Goal: Task Accomplishment & Management: Use online tool/utility

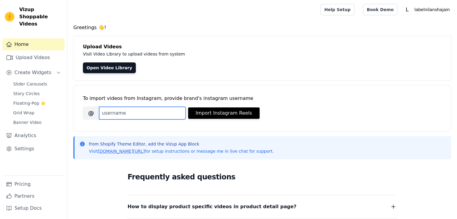
click at [118, 111] on input "Brand's Instagram Username" at bounding box center [142, 113] width 87 height 13
click at [120, 115] on input "Brand's Instagram Username" at bounding box center [142, 113] width 87 height 13
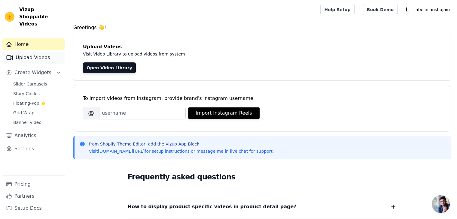
click at [26, 52] on link "Upload Videos" at bounding box center [33, 58] width 62 height 12
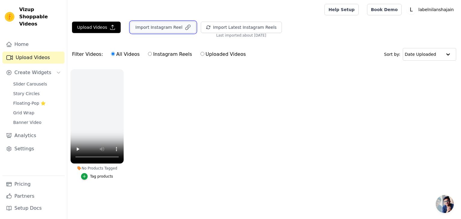
click at [157, 27] on button "Import Instagram Reel" at bounding box center [163, 27] width 66 height 11
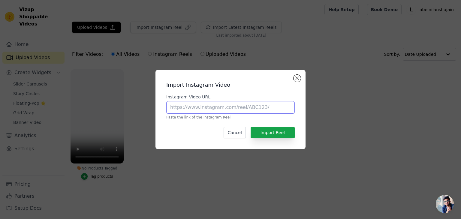
click at [197, 110] on input "Instagram Video URL" at bounding box center [230, 107] width 129 height 13
paste input "[URL][DOMAIN_NAME]"
type input "[URL][DOMAIN_NAME]"
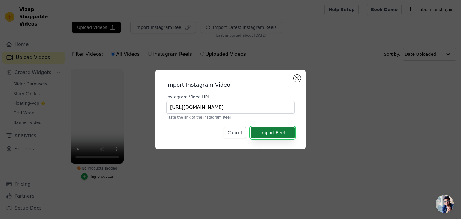
click at [261, 132] on button "Import Reel" at bounding box center [273, 132] width 44 height 11
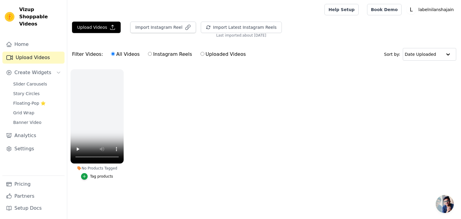
click at [148, 55] on label "Instagram Reels" at bounding box center [170, 54] width 44 height 8
click at [148, 55] on input "Instagram Reels" at bounding box center [150, 54] width 4 height 4
radio input "true"
click at [32, 69] on span "Create Widgets" at bounding box center [32, 72] width 37 height 7
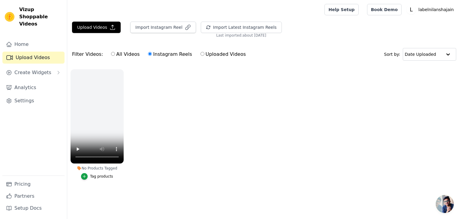
click at [29, 52] on link "Upload Videos" at bounding box center [33, 58] width 62 height 12
click at [31, 69] on span "Create Widgets" at bounding box center [32, 72] width 37 height 7
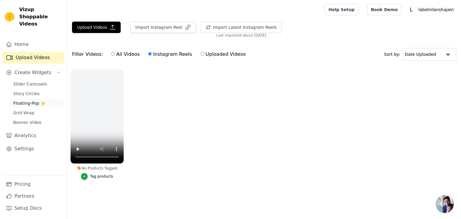
click at [24, 100] on span "Floating-Pop ⭐" at bounding box center [29, 103] width 32 height 6
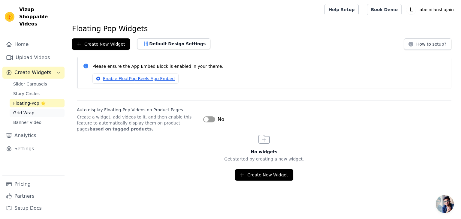
click at [26, 110] on span "Grid Wrap" at bounding box center [23, 113] width 21 height 6
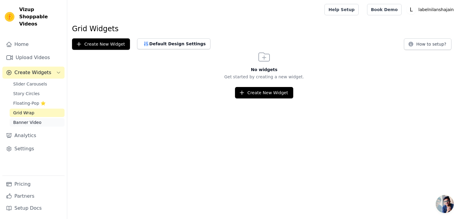
click at [30, 120] on span "Banner Video" at bounding box center [27, 123] width 28 height 6
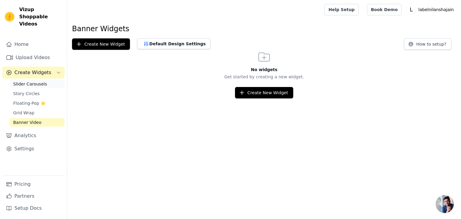
click at [30, 81] on span "Slider Carousels" at bounding box center [30, 84] width 34 height 6
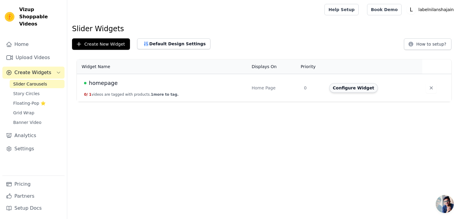
click at [354, 90] on button "Configure Widget" at bounding box center [354, 88] width 49 height 10
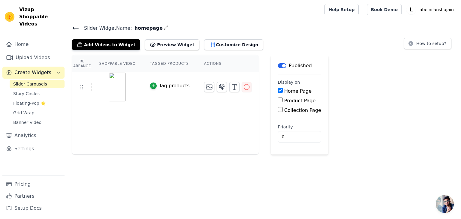
click at [73, 25] on icon at bounding box center [75, 28] width 7 height 7
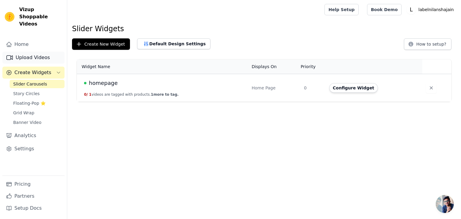
click at [23, 52] on link "Upload Videos" at bounding box center [33, 58] width 62 height 12
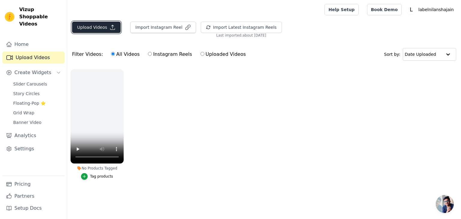
click at [95, 28] on button "Upload Videos" at bounding box center [96, 27] width 49 height 11
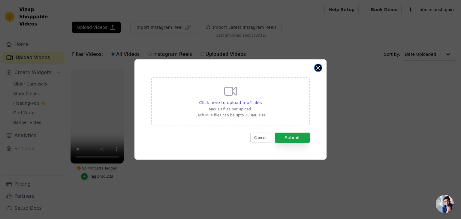
click at [319, 69] on button "Close modal" at bounding box center [318, 67] width 7 height 7
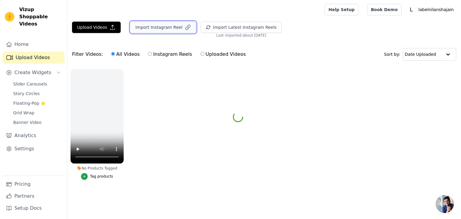
click at [163, 26] on button "Import Instagram Reel" at bounding box center [163, 27] width 66 height 11
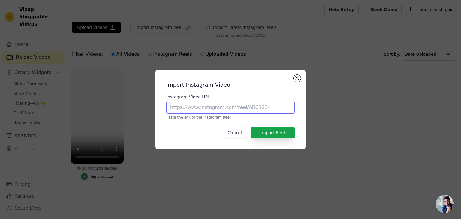
click at [198, 109] on input "Instagram Video URL" at bounding box center [230, 107] width 129 height 13
paste input "https://www.instagram.com/reel/DHgG_xTvtWo/?utm_source=ig_web_copy_link"
type input "[URL][DOMAIN_NAME]"
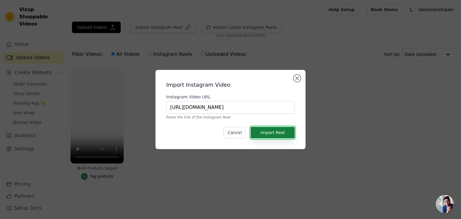
scroll to position [0, 0]
click at [280, 133] on button "Import Reel" at bounding box center [273, 132] width 44 height 11
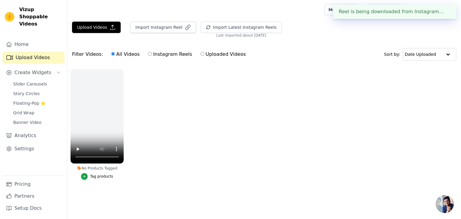
click at [369, 11] on div "Reel is being downloaded from Instagram... ✖" at bounding box center [395, 12] width 124 height 14
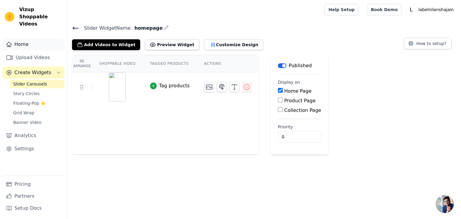
click at [21, 39] on link "Home" at bounding box center [33, 44] width 62 height 12
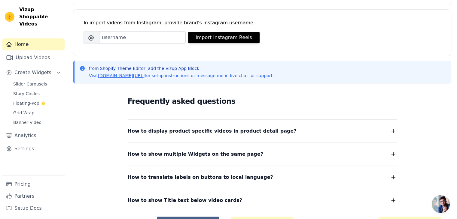
scroll to position [37, 0]
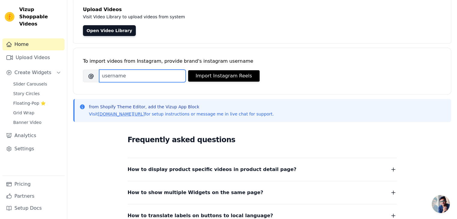
click at [113, 74] on input "Brand's Instagram Username" at bounding box center [142, 76] width 87 height 13
click at [117, 72] on input "Brand's Instagram Username" at bounding box center [142, 76] width 87 height 13
paste input "labelnilanshajain"
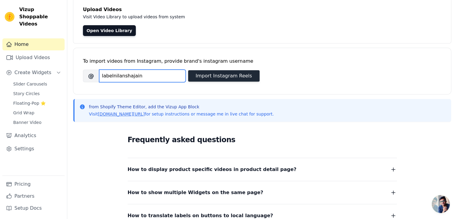
type input "labelnilanshajain"
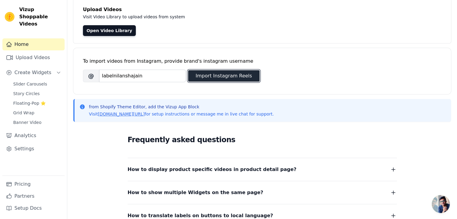
click at [211, 75] on button "Import Instagram Reels" at bounding box center [223, 75] width 71 height 11
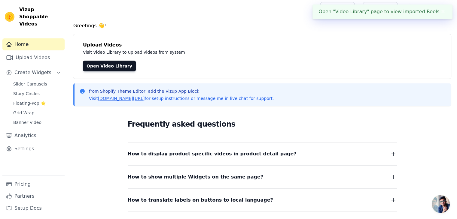
scroll to position [0, 0]
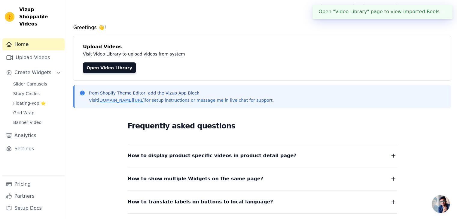
click at [442, 11] on button "✖" at bounding box center [442, 11] width 7 height 7
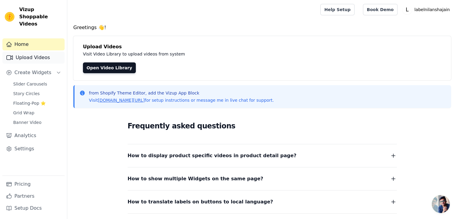
click at [16, 52] on link "Upload Videos" at bounding box center [33, 58] width 62 height 12
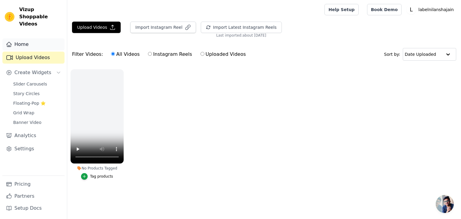
click at [16, 42] on link "Home" at bounding box center [33, 44] width 62 height 12
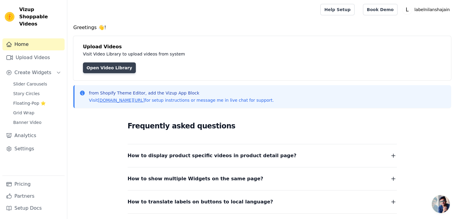
click at [104, 68] on link "Open Video Library" at bounding box center [109, 67] width 53 height 11
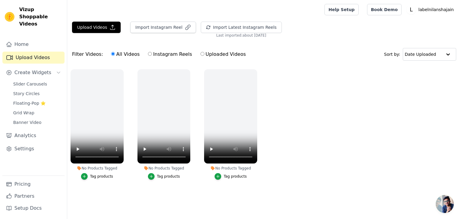
click at [148, 56] on input "Instagram Reels" at bounding box center [150, 54] width 4 height 4
radio input "true"
click at [148, 56] on input "Instagram Reels" at bounding box center [150, 54] width 4 height 4
click at [142, 27] on button "Import Instagram Reel" at bounding box center [163, 27] width 66 height 11
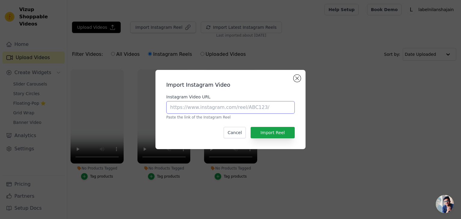
click at [186, 107] on input "Instagram Video URL" at bounding box center [230, 107] width 129 height 13
paste input "[URL][DOMAIN_NAME]"
type input "[URL][DOMAIN_NAME]"
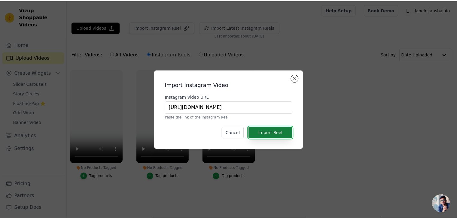
scroll to position [0, 0]
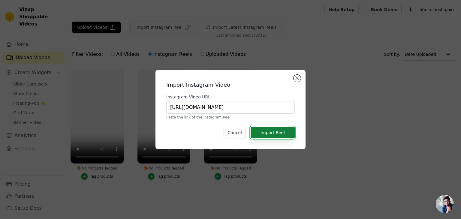
click at [272, 133] on button "Import Reel" at bounding box center [273, 132] width 44 height 11
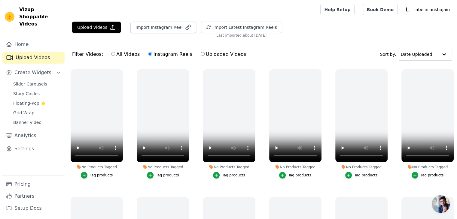
click at [113, 54] on label "All Videos" at bounding box center [125, 54] width 29 height 8
click at [113, 54] on input "All Videos" at bounding box center [113, 54] width 4 height 4
radio input "true"
click at [148, 54] on input "Instagram Reels" at bounding box center [150, 54] width 4 height 4
radio input "true"
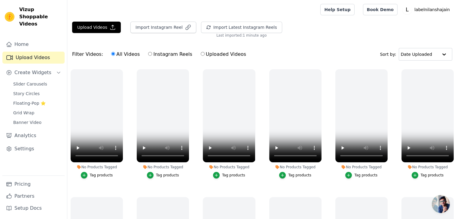
click at [148, 51] on label "Instagram Reels" at bounding box center [170, 54] width 44 height 8
click at [148, 52] on input "Instagram Reels" at bounding box center [150, 54] width 4 height 4
radio input "true"
click at [152, 30] on button "Import Instagram Reel" at bounding box center [163, 27] width 66 height 11
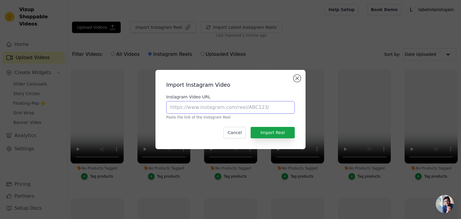
click at [202, 106] on input "Instagram Video URL" at bounding box center [230, 107] width 129 height 13
paste input "[URL][DOMAIN_NAME]"
drag, startPoint x: 204, startPoint y: 112, endPoint x: 163, endPoint y: 105, distance: 41.4
click at [160, 105] on div "Import Instagram Video Instagram Video URL [URL][DOMAIN_NAME] Paste the link of…" at bounding box center [231, 109] width 150 height 79
click at [172, 106] on input "[URL][DOMAIN_NAME]" at bounding box center [230, 107] width 129 height 13
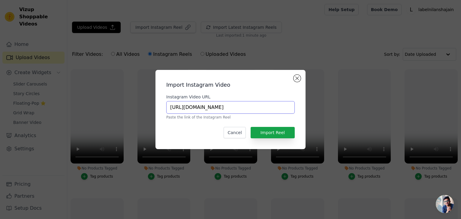
scroll to position [0, 44]
drag, startPoint x: 169, startPoint y: 106, endPoint x: 302, endPoint y: 113, distance: 133.0
click at [302, 113] on div "Import Instagram Video Instagram Video URL [URL][DOMAIN_NAME] Paste the link of…" at bounding box center [231, 109] width 150 height 79
paste input "utm_source=ig_web_copy_link"
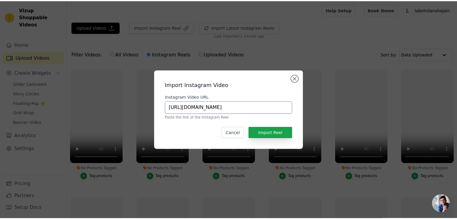
scroll to position [0, 0]
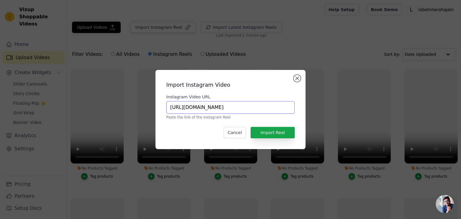
drag, startPoint x: 253, startPoint y: 105, endPoint x: 198, endPoint y: 108, distance: 55.1
click at [150, 109] on div "Import Instagram Video Instagram Video URL [URL][DOMAIN_NAME] Paste the link of…" at bounding box center [231, 109] width 442 height 99
type input "[URL][DOMAIN_NAME]"
click at [275, 134] on button "Import Reel" at bounding box center [273, 132] width 44 height 11
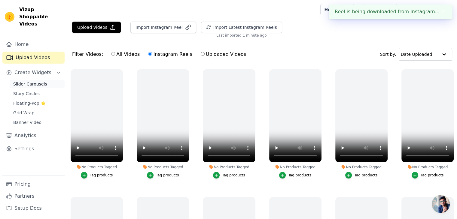
click at [20, 81] on span "Slider Carousels" at bounding box center [30, 84] width 34 height 6
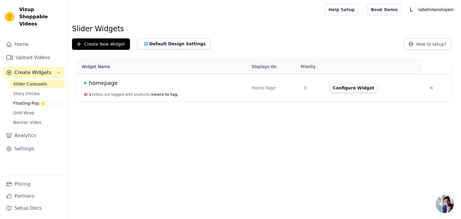
click at [26, 100] on span "Floating-Pop ⭐" at bounding box center [29, 103] width 32 height 6
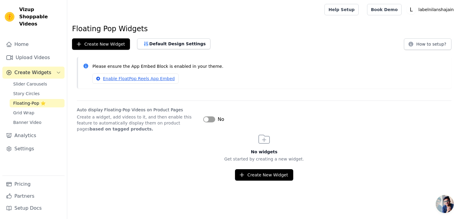
drag, startPoint x: 103, startPoint y: 152, endPoint x: 22, endPoint y: 72, distance: 114.1
click at [103, 150] on h3 "No widgets" at bounding box center [264, 152] width 394 height 6
click at [31, 81] on span "Slider Carousels" at bounding box center [30, 84] width 34 height 6
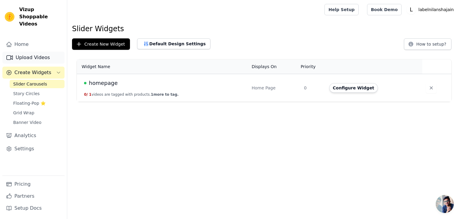
click at [28, 52] on link "Upload Videos" at bounding box center [33, 58] width 62 height 12
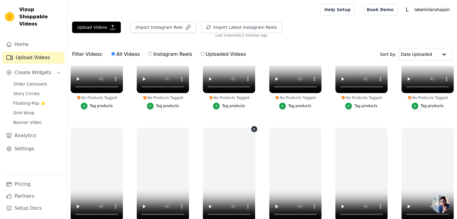
scroll to position [692, 0]
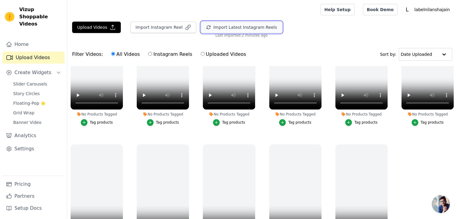
click at [220, 23] on button "Import Latest Instagram Reels" at bounding box center [241, 27] width 81 height 11
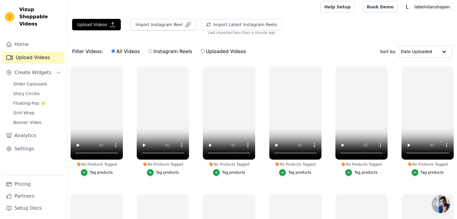
scroll to position [0, 0]
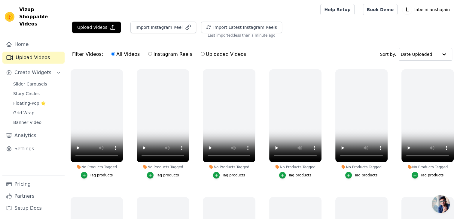
click at [148, 52] on input "Instagram Reels" at bounding box center [150, 54] width 4 height 4
radio input "true"
click at [111, 51] on label "All Videos" at bounding box center [125, 54] width 29 height 8
click at [111, 52] on input "All Videos" at bounding box center [113, 54] width 4 height 4
radio input "true"
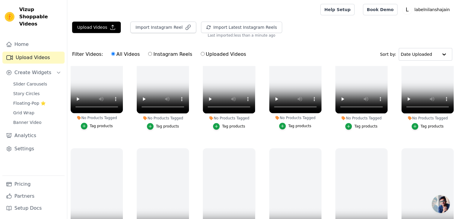
scroll to position [432, 0]
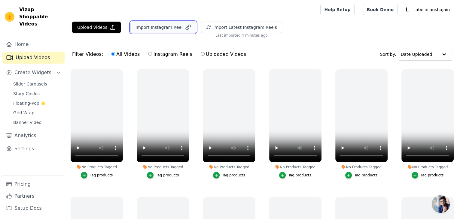
click at [168, 27] on button "Import Instagram Reel" at bounding box center [163, 27] width 66 height 11
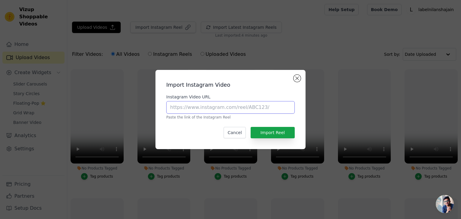
click at [213, 112] on input "Instagram Video URL" at bounding box center [230, 107] width 129 height 13
paste input "https://www.instagram.com/reel/DHgG_xTvtWo/?utm_source=ig_web_copy_link"
type input "https://www.instagram.com/reel/DHgG_xTvtWo/?utm_source=ig_web_copy_link"
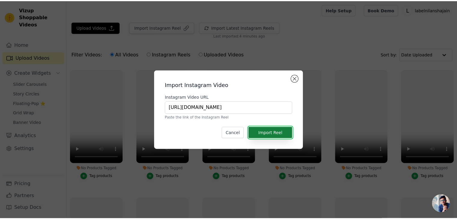
scroll to position [0, 0]
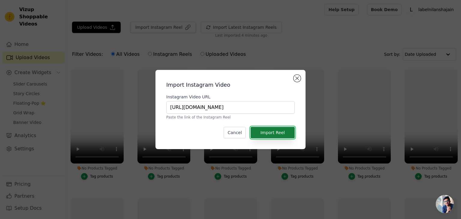
click at [268, 134] on button "Import Reel" at bounding box center [273, 132] width 44 height 11
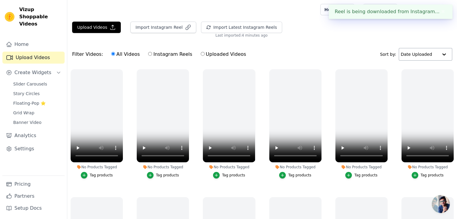
click at [417, 59] on input "text" at bounding box center [419, 54] width 37 height 12
click at [417, 59] on input "text" at bounding box center [418, 54] width 37 height 12
click at [344, 41] on div "Upload Videos Import Instagram Reel Import Latest Instagram Reels Import Latest…" at bounding box center [262, 144] width 390 height 245
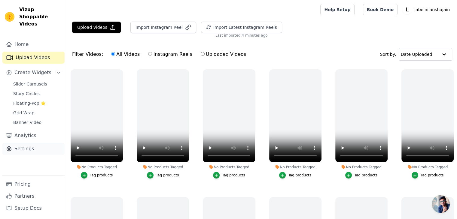
click at [26, 143] on link "Settings" at bounding box center [33, 149] width 62 height 12
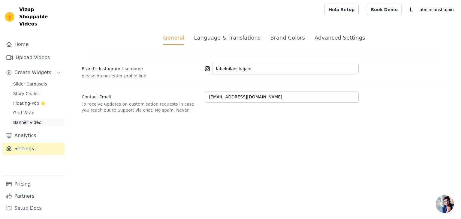
click at [21, 120] on span "Banner Video" at bounding box center [27, 123] width 28 height 6
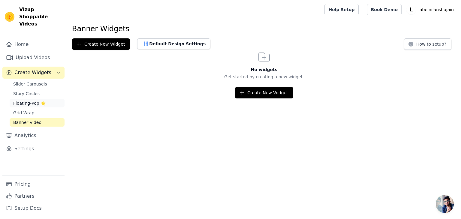
click at [31, 100] on span "Floating-Pop ⭐" at bounding box center [29, 103] width 32 height 6
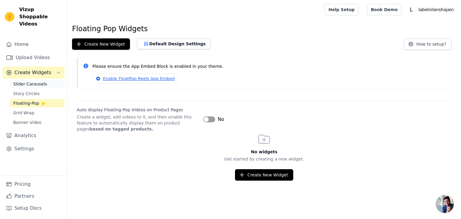
click at [27, 81] on span "Slider Carousels" at bounding box center [30, 84] width 34 height 6
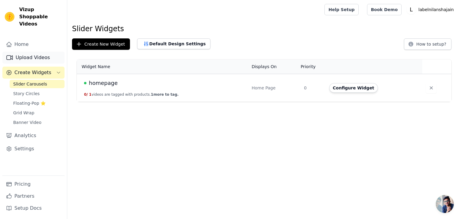
click at [21, 53] on link "Upload Videos" at bounding box center [33, 58] width 62 height 12
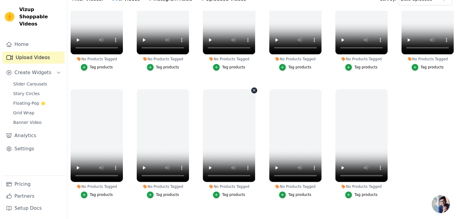
scroll to position [61, 0]
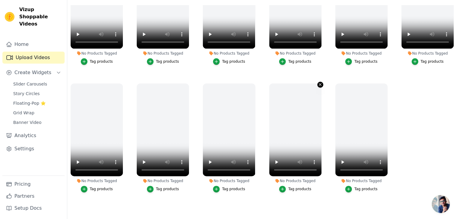
click at [318, 82] on icon "button" at bounding box center [320, 84] width 5 height 5
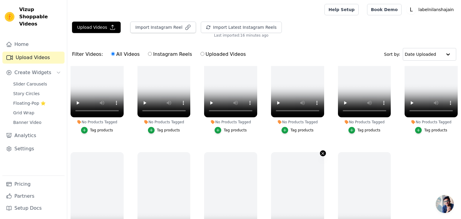
scroll to position [699, 0]
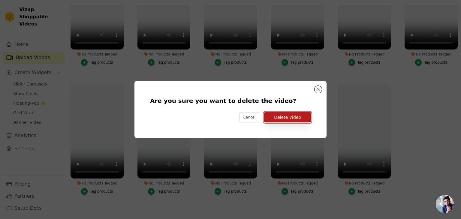
click at [297, 116] on button "Delete Video" at bounding box center [287, 117] width 47 height 10
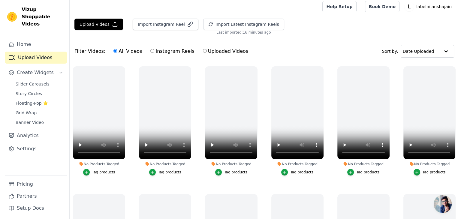
scroll to position [0, 0]
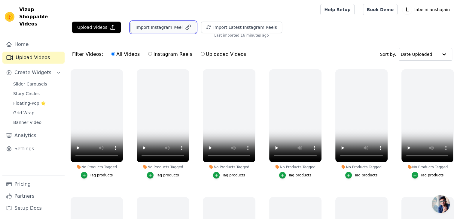
click at [177, 26] on button "Import Instagram Reel" at bounding box center [163, 27] width 66 height 11
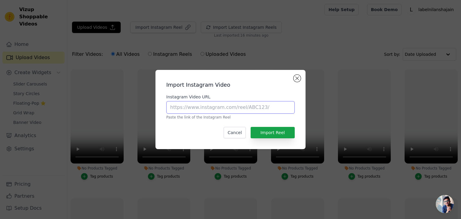
click at [200, 112] on input "Instagram Video URL" at bounding box center [230, 107] width 129 height 13
paste input "https://www.instagram.com/reel/DHTKmsfv9uV/?utm_source=ig_web_copy_link"
type input "https://www.instagram.com/reel/DHTKmsfv9uV/?utm_source=ig_web_copy_link"
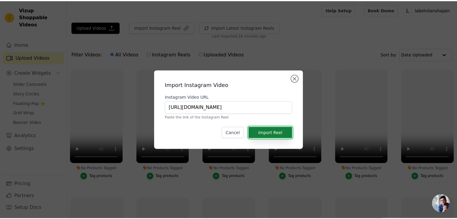
scroll to position [0, 0]
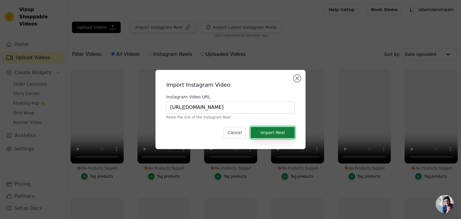
click at [273, 130] on button "Import Reel" at bounding box center [273, 132] width 44 height 11
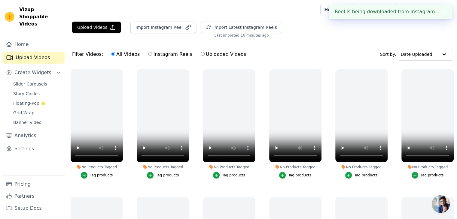
click at [324, 29] on div "Upload Videos Import Instagram Reel Import Latest Instagram Reels Import Latest…" at bounding box center [262, 30] width 390 height 16
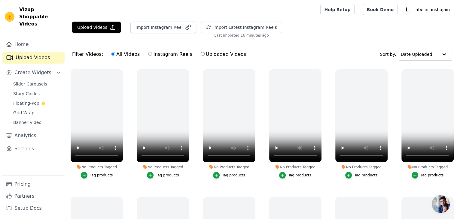
click at [297, 21] on main "Upload Videos Import Instagram Reel Import Latest Instagram Reels Import Latest…" at bounding box center [262, 149] width 390 height 261
click at [160, 23] on button "Import Instagram Reel" at bounding box center [163, 27] width 66 height 11
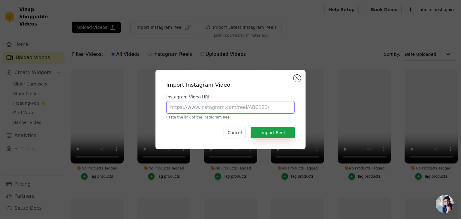
click at [190, 104] on input "Instagram Video URL" at bounding box center [230, 107] width 129 height 13
paste input "https://www.instagram.com/reel/DHTKmsfv9uV/?igsh=MTloOTlpc2Ewc2s3Nw%3D%3D"
type input "https://www.instagram.com/reel/DHTKmsfv9uV/?igsh=MTloOTlpc2Ewc2s3Nw%3D%3D"
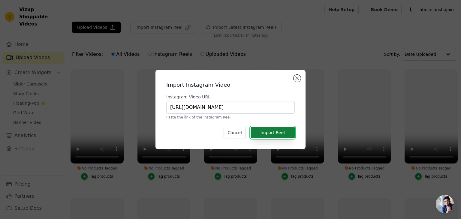
scroll to position [0, 0]
click at [279, 130] on button "Import Reel" at bounding box center [273, 132] width 44 height 11
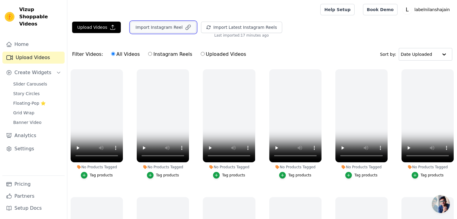
click at [147, 27] on button "Import Instagram Reel" at bounding box center [163, 27] width 66 height 11
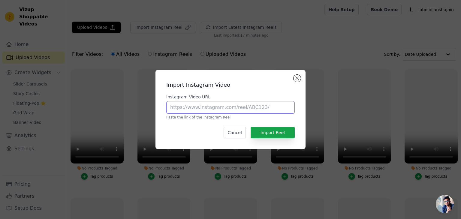
click at [195, 103] on input "Instagram Video URL" at bounding box center [230, 107] width 129 height 13
paste input "https://www.instagram.com/reel/DHgG_xTvtWo/?igsh=MWVzazB0eDQwZDU5"
type input "https://www.instagram.com/reel/DHgG_xTvtWo/?igsh=MWVzazB0eDQwZDU5"
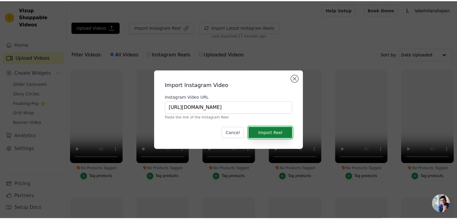
scroll to position [0, 0]
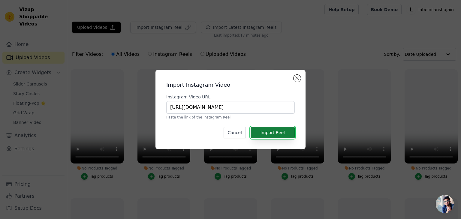
click at [256, 135] on button "Import Reel" at bounding box center [273, 132] width 44 height 11
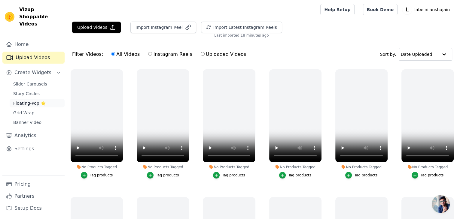
click at [29, 100] on span "Floating-Pop ⭐" at bounding box center [29, 103] width 32 height 6
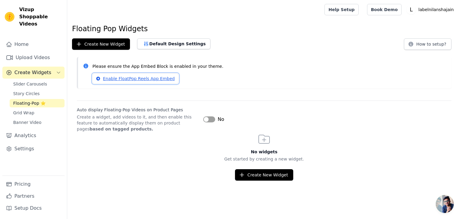
click at [127, 76] on link "Enable FloatPop Reels App Embed" at bounding box center [136, 79] width 86 height 10
click at [141, 15] on div at bounding box center [194, 9] width 245 height 19
drag, startPoint x: 191, startPoint y: 22, endPoint x: 205, endPoint y: 8, distance: 19.8
click at [191, 22] on main "Floating Pop Widgets Create New Widget Default Design Settings How to setup? Pl…" at bounding box center [264, 100] width 394 height 162
click at [171, 16] on div at bounding box center [194, 9] width 245 height 19
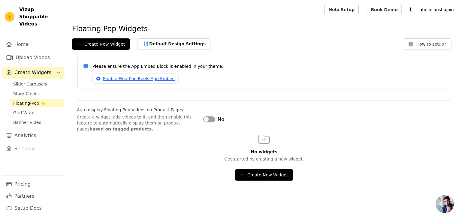
click at [210, 23] on main "Floating Pop Widgets Create New Widget Default Design Settings How to setup? Pl…" at bounding box center [264, 100] width 394 height 162
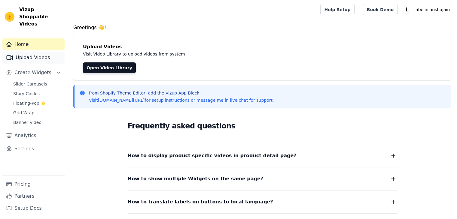
click at [29, 52] on link "Upload Videos" at bounding box center [33, 58] width 62 height 12
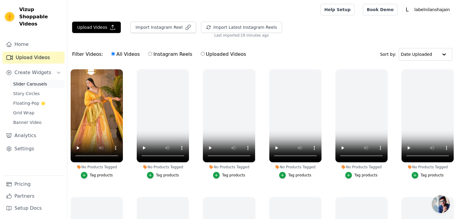
click at [32, 81] on span "Slider Carousels" at bounding box center [30, 84] width 34 height 6
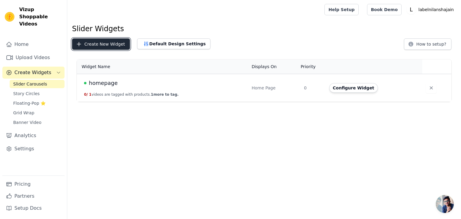
click at [96, 45] on button "Create New Widget" at bounding box center [101, 43] width 58 height 11
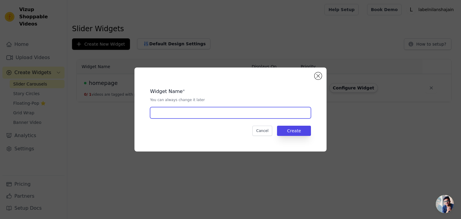
click at [177, 116] on input "text" at bounding box center [230, 112] width 161 height 11
type input "product videos"
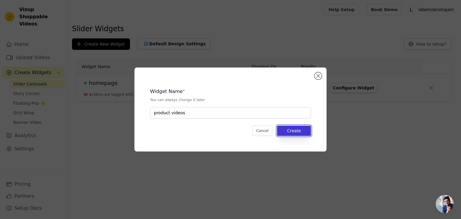
click at [284, 132] on button "Create" at bounding box center [294, 131] width 34 height 10
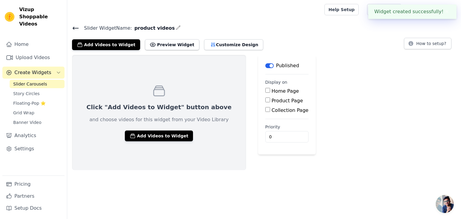
click at [266, 99] on input "Product Page" at bounding box center [268, 100] width 5 height 5
checkbox input "true"
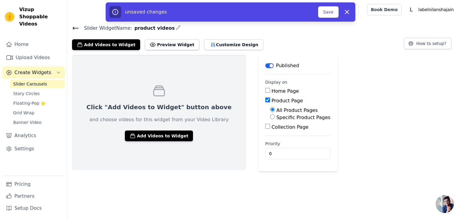
click at [270, 116] on input "Specific Product Pages" at bounding box center [272, 116] width 5 height 5
radio input "true"
click at [270, 132] on button "Select Products" at bounding box center [290, 131] width 40 height 10
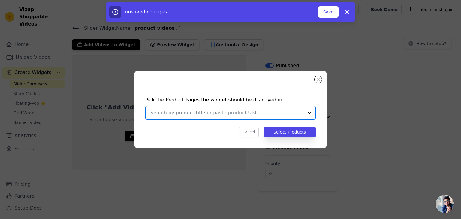
click at [189, 113] on input "text" at bounding box center [226, 112] width 153 height 7
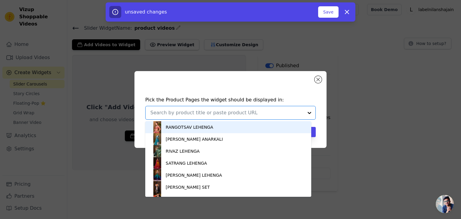
paste input "Utsav Lehenga"
type input "Utsav Lehenga"
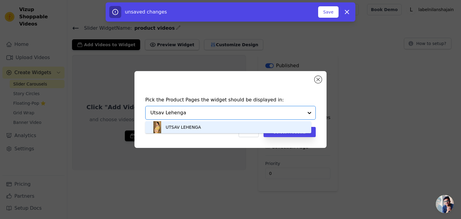
click at [169, 128] on div "UTSAV LEHENGA" at bounding box center [183, 127] width 35 height 6
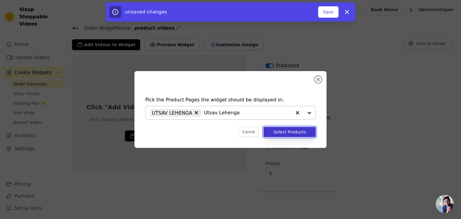
click at [290, 132] on button "Select Products" at bounding box center [290, 132] width 52 height 10
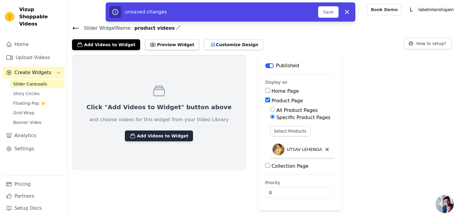
click at [135, 136] on button "Add Videos to Widget" at bounding box center [159, 136] width 68 height 11
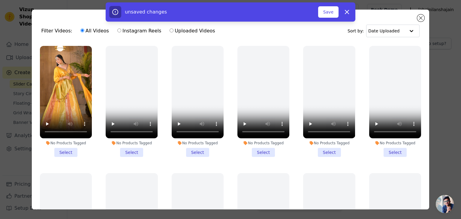
click at [68, 150] on li "No Products Tagged Select" at bounding box center [66, 101] width 52 height 111
click at [0, 0] on input "No Products Tagged Select" at bounding box center [0, 0] width 0 height 0
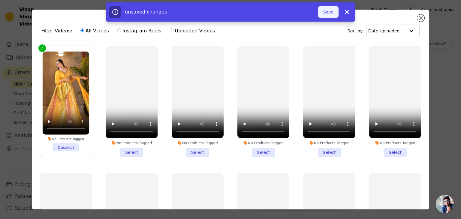
click at [331, 11] on button "Save" at bounding box center [328, 11] width 20 height 11
click at [328, 14] on button "Save" at bounding box center [328, 11] width 20 height 11
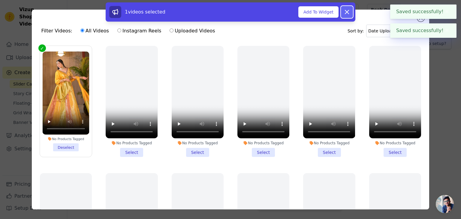
click at [346, 11] on icon at bounding box center [347, 12] width 4 height 4
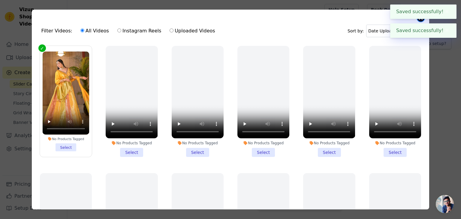
click at [419, 21] on button "Close modal" at bounding box center [421, 17] width 7 height 7
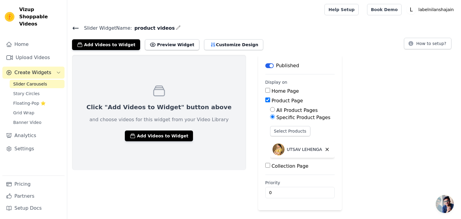
click at [77, 29] on icon at bounding box center [75, 28] width 7 height 7
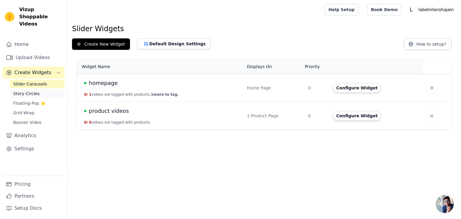
click at [27, 91] on span "Story Circles" at bounding box center [26, 94] width 26 height 6
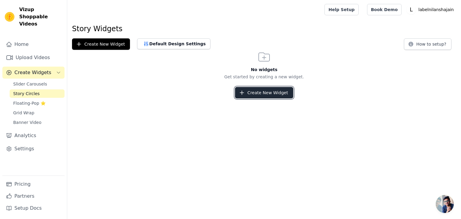
click at [268, 93] on button "Create New Widget" at bounding box center [264, 92] width 58 height 11
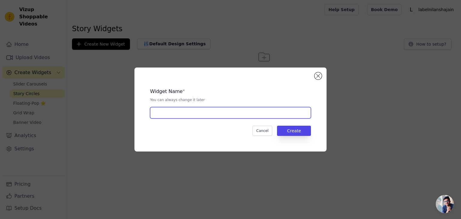
click at [164, 112] on input "text" at bounding box center [230, 112] width 161 height 11
type input "product videos"
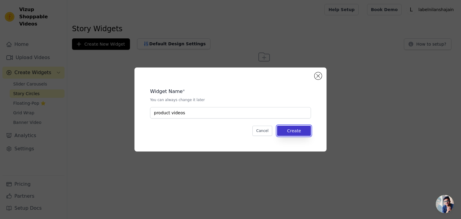
click at [290, 132] on button "Create" at bounding box center [294, 131] width 34 height 10
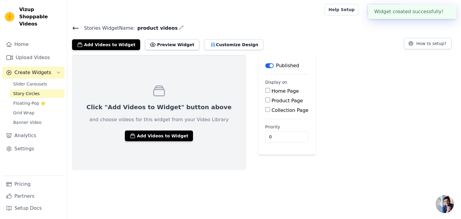
click at [266, 99] on input "Product Page" at bounding box center [268, 100] width 5 height 5
checkbox input "true"
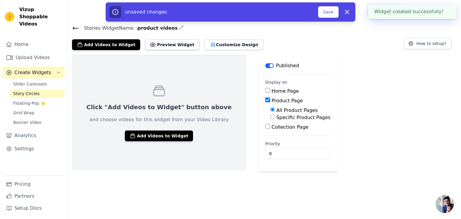
click at [270, 117] on div "Specific Product Pages" at bounding box center [300, 117] width 60 height 7
click at [270, 119] on input "Specific Product Pages" at bounding box center [272, 116] width 5 height 5
radio input "true"
click at [270, 135] on button "Select Products" at bounding box center [290, 131] width 40 height 10
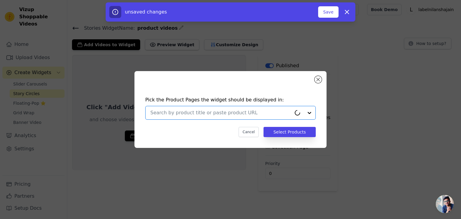
click at [187, 109] on input "text" at bounding box center [220, 112] width 141 height 7
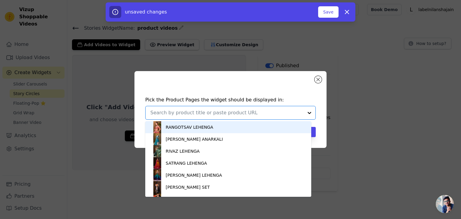
paste input "Utsav Lehenga"
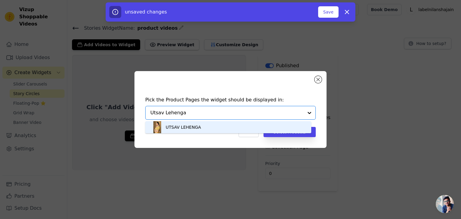
type input "Utsav Lehenga"
click at [293, 147] on div "Pick the Product Pages the widget should be displayed in: UTSAV LEHENGA Option …" at bounding box center [231, 109] width 192 height 77
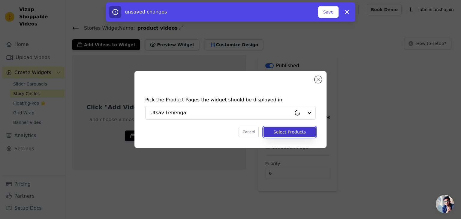
click at [288, 130] on button "Select Products" at bounding box center [290, 132] width 52 height 10
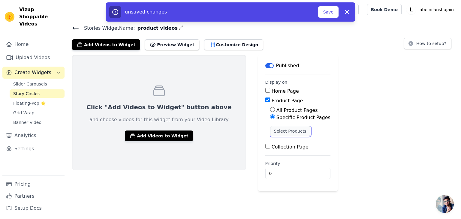
click at [270, 130] on button "Select Products" at bounding box center [290, 131] width 40 height 10
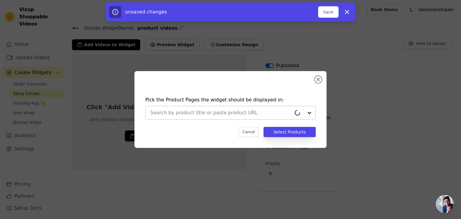
click at [188, 108] on div at bounding box center [220, 112] width 141 height 13
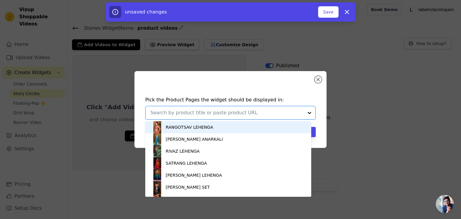
paste input "Utsav Lehenga"
type input "Utsav Lehenga"
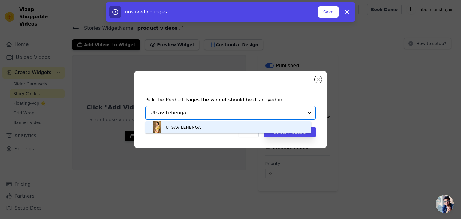
click at [181, 128] on div "UTSAV LEHENGA" at bounding box center [183, 127] width 35 height 6
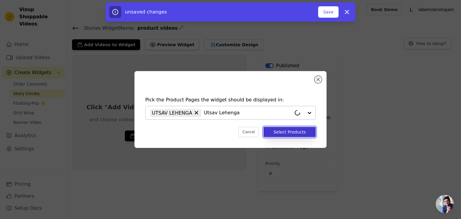
click at [277, 131] on button "Select Products" at bounding box center [290, 132] width 52 height 10
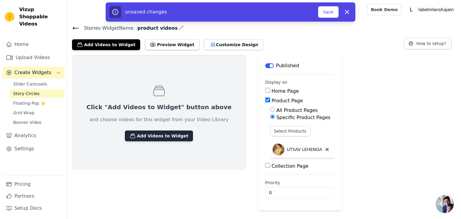
click at [153, 135] on button "Add Videos to Widget" at bounding box center [159, 136] width 68 height 11
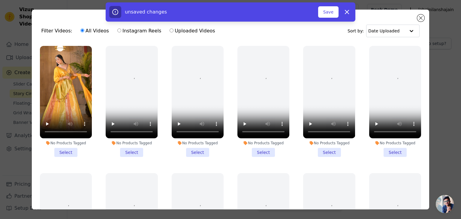
click at [73, 149] on li "No Products Tagged Select" at bounding box center [66, 101] width 52 height 111
click at [0, 0] on input "No Products Tagged Select" at bounding box center [0, 0] width 0 height 0
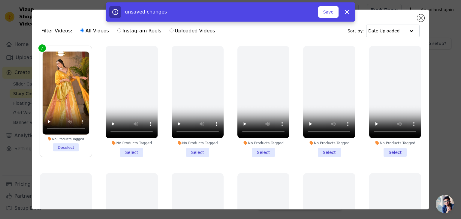
click at [318, 12] on div "unsaved changes" at bounding box center [213, 12] width 209 height 12
click at [338, 15] on button "Save" at bounding box center [328, 11] width 20 height 11
click at [324, 11] on button "Save" at bounding box center [328, 11] width 20 height 11
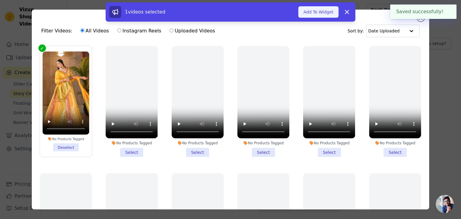
click at [320, 11] on button "Add To Widget" at bounding box center [319, 11] width 40 height 11
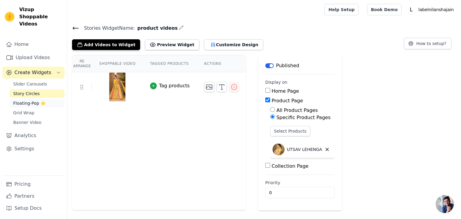
click at [29, 100] on span "Floating-Pop ⭐" at bounding box center [29, 103] width 32 height 6
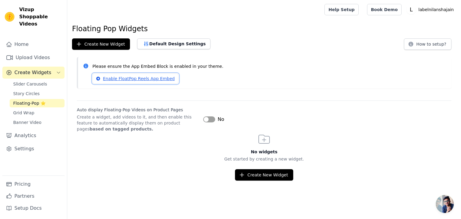
click at [136, 79] on link "Enable FloatPop Reels App Embed" at bounding box center [136, 79] width 86 height 10
click at [24, 110] on span "Grid Wrap" at bounding box center [23, 113] width 21 height 6
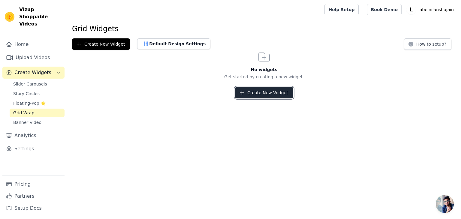
click at [261, 93] on button "Create New Widget" at bounding box center [264, 92] width 58 height 11
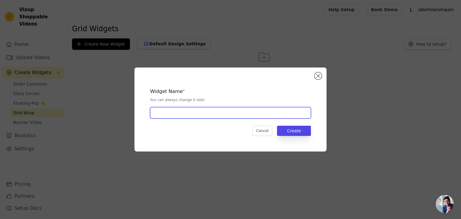
click at [167, 107] on input "text" at bounding box center [230, 112] width 161 height 11
type input "product videos"
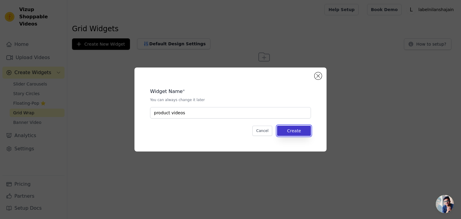
click at [300, 128] on button "Create" at bounding box center [294, 131] width 34 height 10
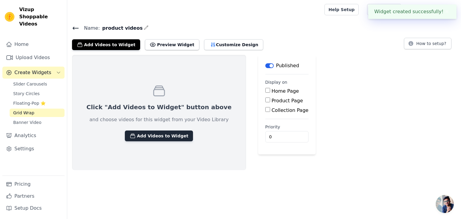
click at [160, 137] on button "Add Videos to Widget" at bounding box center [159, 136] width 68 height 11
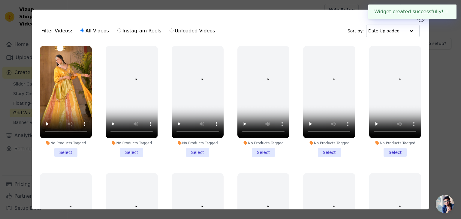
click at [65, 148] on li "No Products Tagged Select" at bounding box center [66, 101] width 52 height 111
click at [0, 0] on input "No Products Tagged Select" at bounding box center [0, 0] width 0 height 0
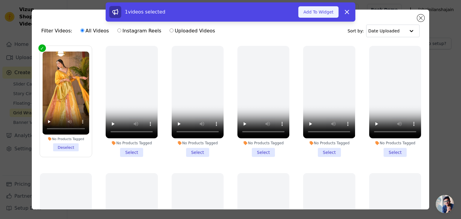
click at [316, 15] on button "Add To Widget" at bounding box center [319, 11] width 40 height 11
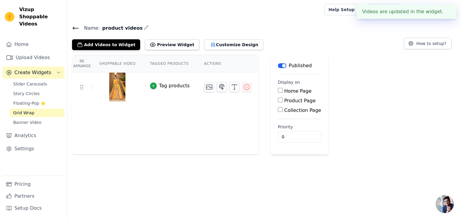
click at [278, 99] on input "Product Page" at bounding box center [280, 100] width 5 height 5
checkbox input "true"
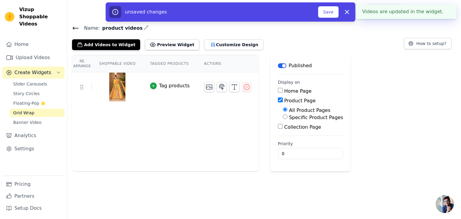
click at [283, 115] on input "Specific Product Pages" at bounding box center [285, 116] width 5 height 5
radio input "true"
click at [285, 127] on button "Select Products" at bounding box center [303, 131] width 40 height 10
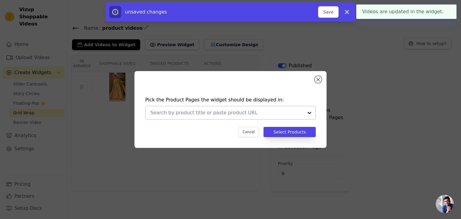
click at [168, 112] on input "text" at bounding box center [226, 112] width 153 height 7
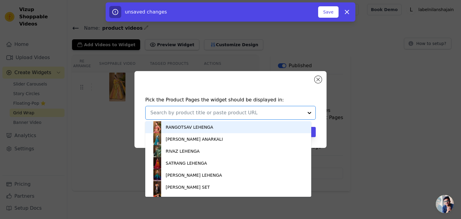
paste input "Utsav Lehenga"
type input "Utsav Lehenga"
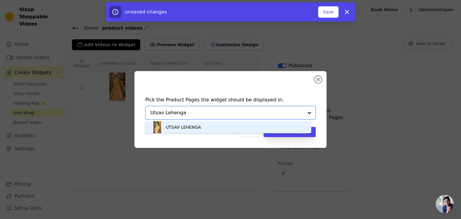
click at [176, 125] on div "UTSAV LEHENGA" at bounding box center [183, 127] width 35 height 6
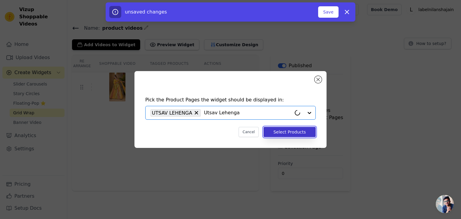
click at [288, 135] on button "Select Products" at bounding box center [290, 132] width 52 height 10
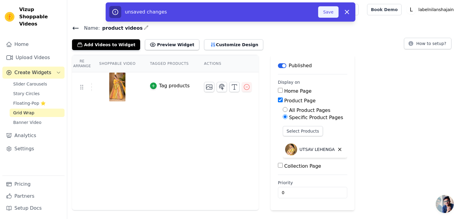
click at [328, 13] on button "Save" at bounding box center [328, 11] width 20 height 11
click at [326, 16] on button "Save" at bounding box center [328, 11] width 20 height 11
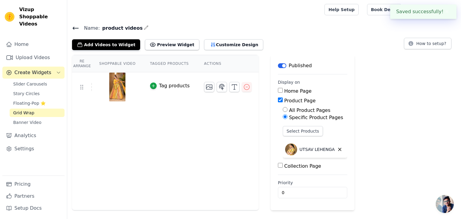
click at [318, 16] on div at bounding box center [194, 9] width 245 height 19
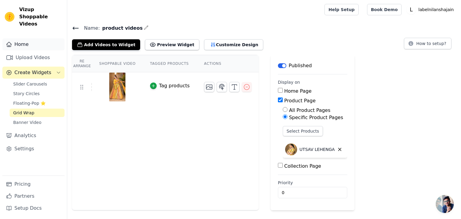
click at [19, 38] on link "Home" at bounding box center [33, 44] width 62 height 12
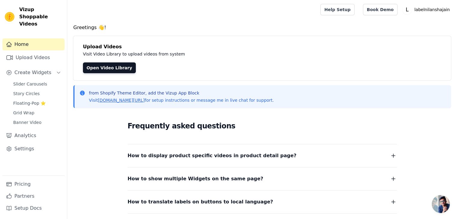
click at [26, 7] on span "Vizup Shoppable Videos" at bounding box center [40, 17] width 43 height 22
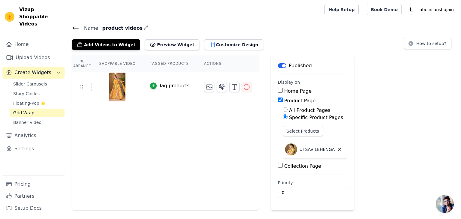
click at [242, 17] on div at bounding box center [194, 9] width 245 height 19
click at [205, 23] on main "Name: product videos Add Videos to Widget Preview Widget Customize Design How t…" at bounding box center [264, 114] width 394 height 191
click at [31, 80] on link "Slider Carousels" at bounding box center [37, 84] width 55 height 8
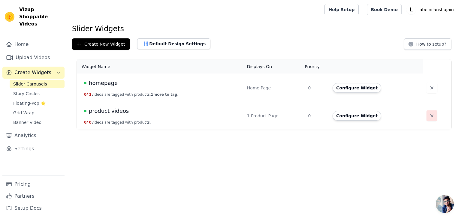
click at [431, 118] on icon "button" at bounding box center [432, 116] width 6 height 6
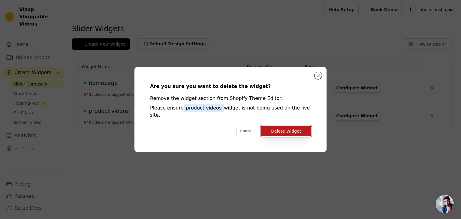
click at [281, 129] on button "Delete Widget" at bounding box center [286, 131] width 50 height 10
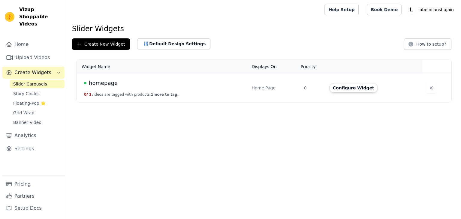
click at [28, 91] on span "Story Circles" at bounding box center [26, 94] width 26 height 6
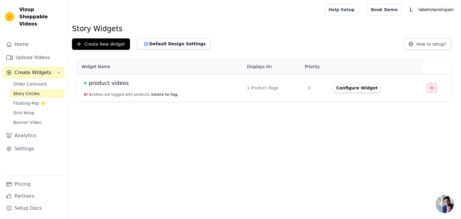
click at [427, 90] on button "button" at bounding box center [432, 88] width 11 height 11
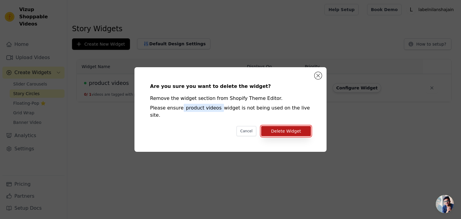
click at [288, 128] on button "Delete Widget" at bounding box center [286, 131] width 50 height 10
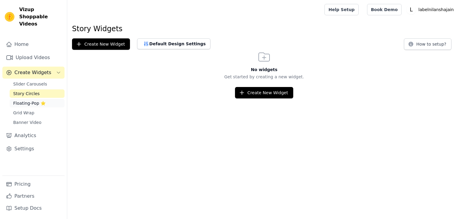
click at [32, 100] on link "Floating-Pop ⭐" at bounding box center [37, 103] width 55 height 8
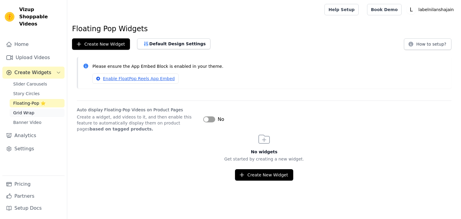
click at [28, 110] on span "Grid Wrap" at bounding box center [23, 113] width 21 height 6
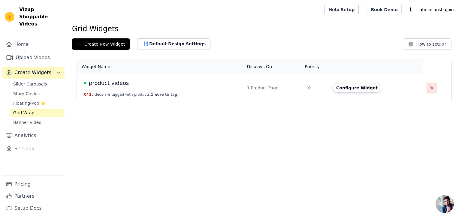
click at [429, 89] on icon "button" at bounding box center [432, 88] width 6 height 6
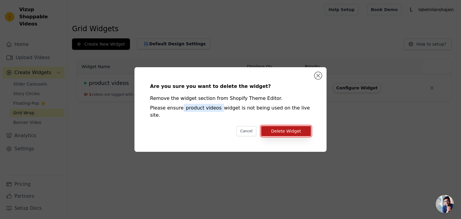
click at [288, 130] on button "Delete Widget" at bounding box center [286, 131] width 50 height 10
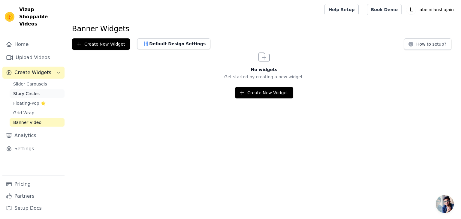
click at [26, 91] on span "Story Circles" at bounding box center [26, 94] width 26 height 6
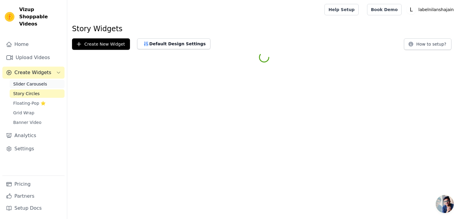
click at [29, 81] on span "Slider Carousels" at bounding box center [30, 84] width 34 height 6
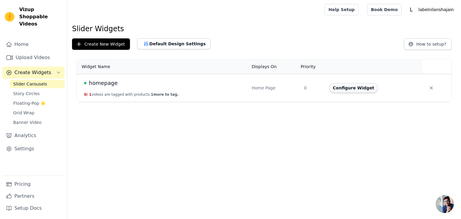
click at [358, 87] on button "Configure Widget" at bounding box center [354, 88] width 49 height 10
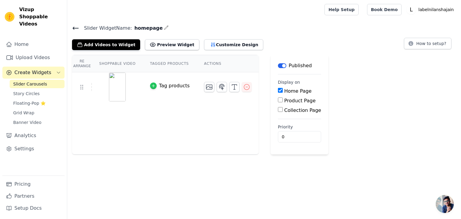
click at [151, 86] on icon "button" at bounding box center [153, 86] width 4 height 4
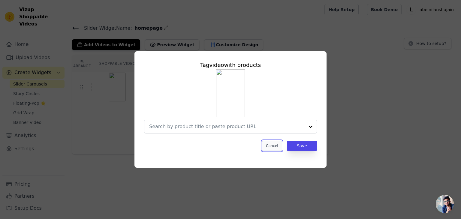
click at [276, 147] on button "Cancel" at bounding box center [272, 146] width 20 height 10
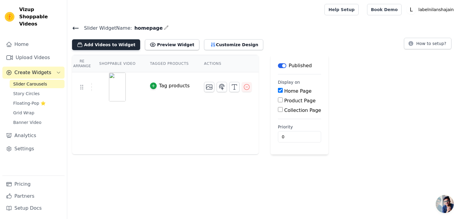
click at [101, 45] on button "Add Videos to Widget" at bounding box center [106, 44] width 68 height 11
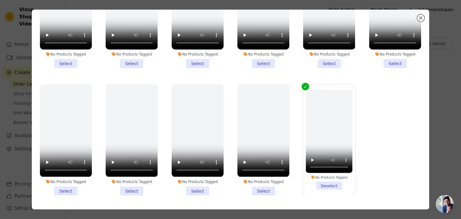
scroll to position [52, 0]
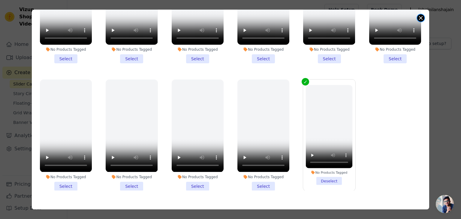
click at [422, 21] on button "Close modal" at bounding box center [421, 17] width 7 height 7
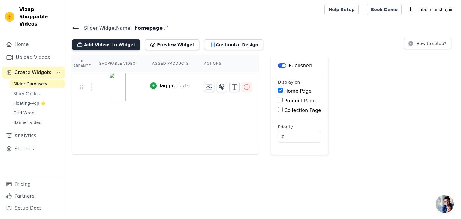
click at [98, 47] on button "Add Videos to Widget" at bounding box center [106, 44] width 68 height 11
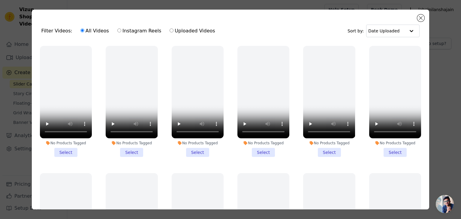
click at [117, 30] on input "Instagram Reels" at bounding box center [119, 31] width 4 height 4
radio input "true"
click at [421, 17] on button "Close modal" at bounding box center [421, 17] width 7 height 7
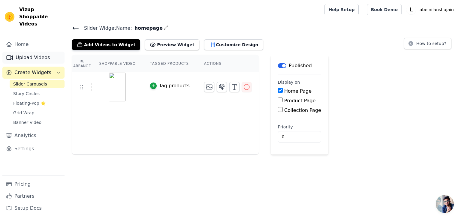
click at [19, 52] on link "Upload Videos" at bounding box center [33, 58] width 62 height 12
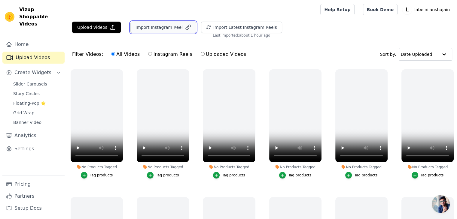
click at [145, 29] on button "Import Instagram Reel" at bounding box center [163, 27] width 66 height 11
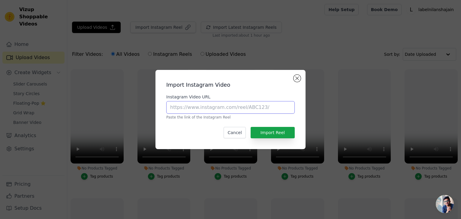
click at [190, 111] on input "Instagram Video URL" at bounding box center [230, 107] width 129 height 13
paste input "https://www.instagram.com/reel/DH--21svY5w/?igsh=cW10Y3B2NGlobjJh"
type input "https://www.instagram.com/reel/DH--21svY5w/?igsh=cW10Y3B2NGlobjJh"
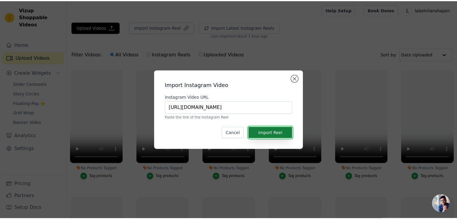
scroll to position [0, 0]
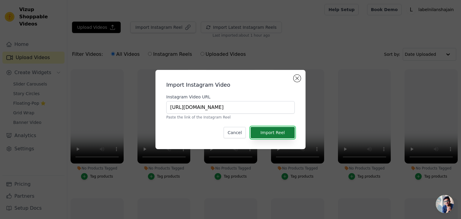
click at [262, 134] on button "Import Reel" at bounding box center [273, 132] width 44 height 11
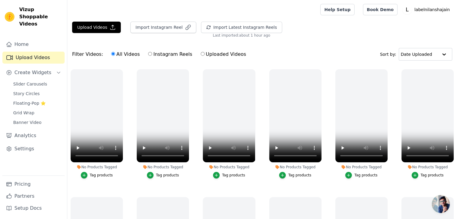
click at [303, 31] on div "Upload Videos Import Instagram Reel Import Latest Instagram Reels Import Latest…" at bounding box center [262, 30] width 390 height 16
click at [275, 39] on div "Upload Videos Import Instagram Reel Import Latest Instagram Reels Import Latest…" at bounding box center [262, 144] width 390 height 245
click at [102, 29] on button "Upload Videos" at bounding box center [96, 27] width 49 height 11
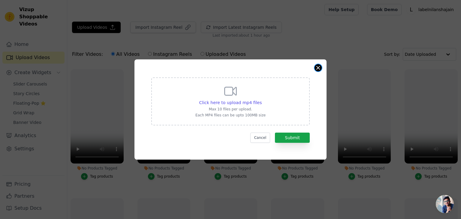
click at [319, 67] on button "Close modal" at bounding box center [318, 67] width 7 height 7
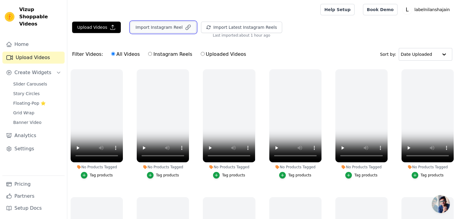
click at [173, 26] on button "Import Instagram Reel" at bounding box center [163, 27] width 66 height 11
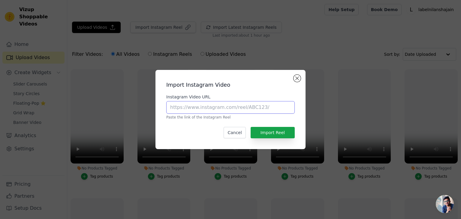
click at [220, 108] on input "Instagram Video URL" at bounding box center [230, 107] width 129 height 13
paste input "[URL][DOMAIN_NAME]"
type input "[URL][DOMAIN_NAME]"
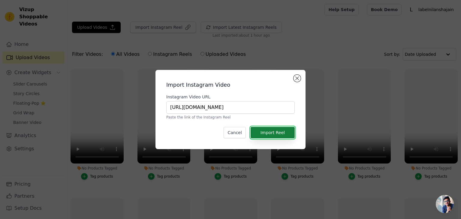
click at [292, 132] on button "Import Reel" at bounding box center [273, 132] width 44 height 11
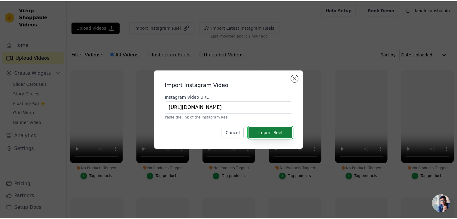
scroll to position [0, 0]
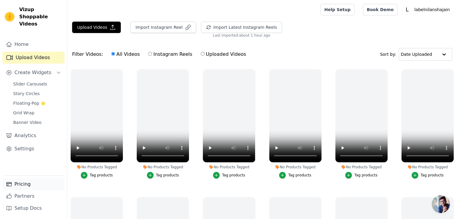
click at [20, 184] on link "Pricing" at bounding box center [33, 184] width 62 height 12
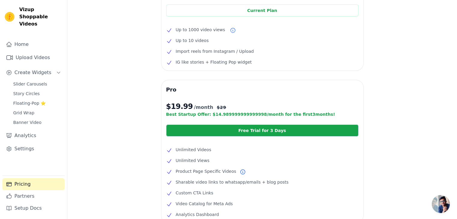
scroll to position [80, 0]
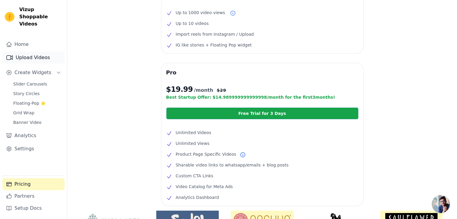
click at [28, 52] on link "Upload Videos" at bounding box center [33, 58] width 62 height 12
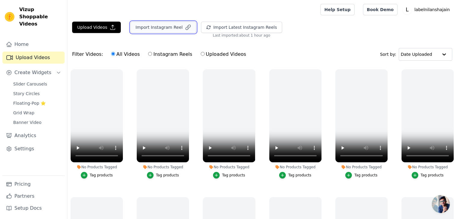
click at [147, 28] on button "Import Instagram Reel" at bounding box center [163, 27] width 66 height 11
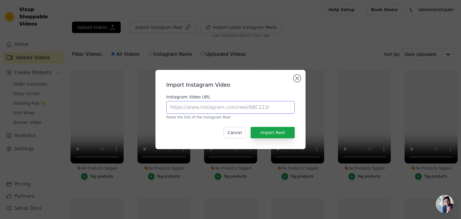
click at [184, 111] on input "Instagram Video URL" at bounding box center [230, 107] width 129 height 13
paste input "[URL][DOMAIN_NAME]"
type input "[URL][DOMAIN_NAME]"
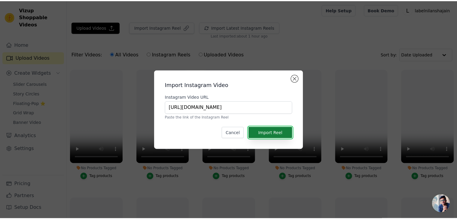
scroll to position [0, 0]
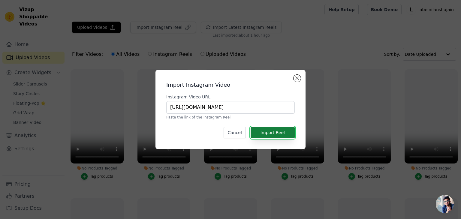
click at [277, 134] on button "Import Reel" at bounding box center [273, 132] width 44 height 11
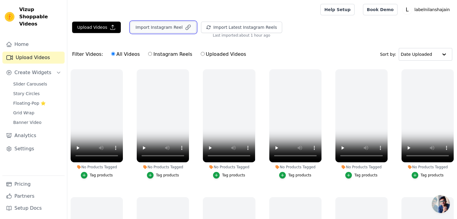
click at [141, 28] on button "Import Instagram Reel" at bounding box center [163, 27] width 66 height 11
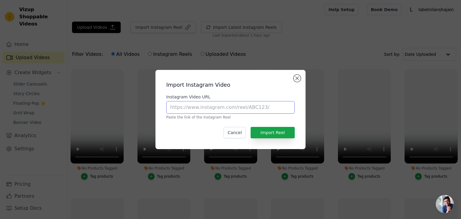
click at [181, 108] on input "Instagram Video URL" at bounding box center [230, 107] width 129 height 13
paste input "https://www.instagram.com/reel/DDhLLfmvk64/?igsh=MTdxNWg1M205M3F5dQ%3D%3D"
type input "https://www.instagram.com/reel/DDhLLfmvk64/?igsh=MTdxNWg1M205M3F5dQ%3D%3D"
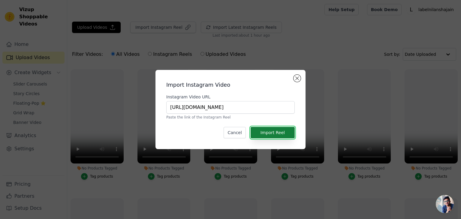
click at [269, 132] on button "Import Reel" at bounding box center [273, 132] width 44 height 11
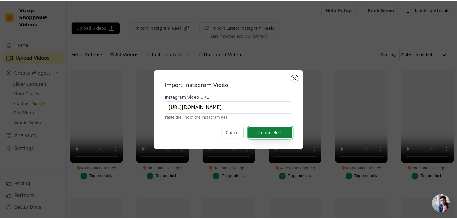
scroll to position [0, 0]
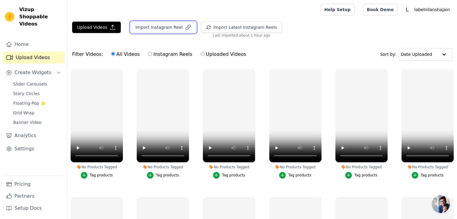
click at [147, 28] on button "Import Instagram Reel" at bounding box center [163, 27] width 66 height 11
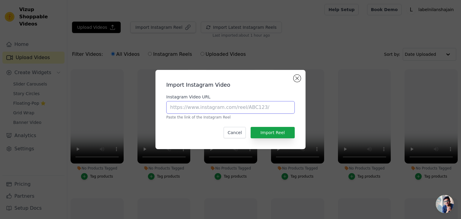
click at [184, 108] on input "Instagram Video URL" at bounding box center [230, 107] width 129 height 13
paste input "[URL][DOMAIN_NAME]"
type input "[URL][DOMAIN_NAME]"
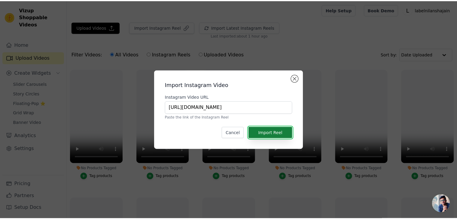
scroll to position [0, 0]
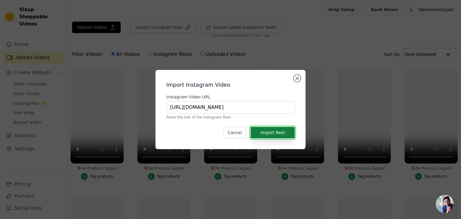
click at [276, 133] on button "Import Reel" at bounding box center [273, 132] width 44 height 11
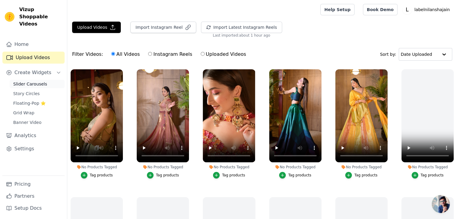
click at [35, 81] on span "Slider Carousels" at bounding box center [30, 84] width 34 height 6
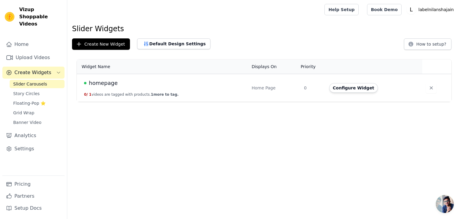
click at [160, 93] on span "1 more to tag." at bounding box center [165, 95] width 28 height 4
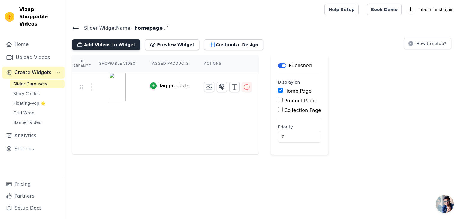
click at [111, 45] on button "Add Videos to Widget" at bounding box center [106, 44] width 68 height 11
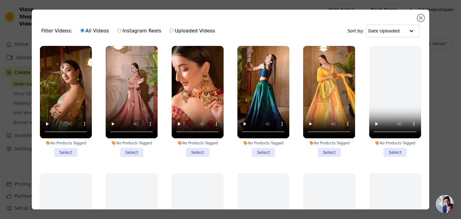
click at [322, 150] on li "No Products Tagged Select" at bounding box center [329, 101] width 52 height 111
click at [0, 0] on input "No Products Tagged Select" at bounding box center [0, 0] width 0 height 0
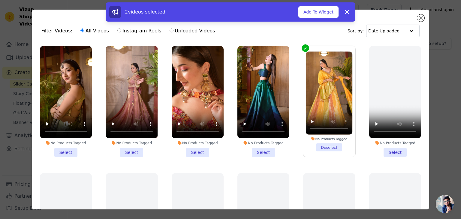
click at [264, 150] on li "No Products Tagged Select" at bounding box center [264, 101] width 52 height 111
click at [0, 0] on input "No Products Tagged Select" at bounding box center [0, 0] width 0 height 0
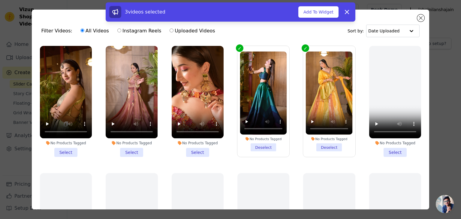
click at [193, 150] on li "No Products Tagged Select" at bounding box center [198, 101] width 52 height 111
click at [0, 0] on input "No Products Tagged Select" at bounding box center [0, 0] width 0 height 0
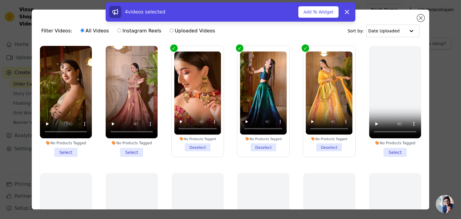
click at [125, 150] on li "No Products Tagged Select" at bounding box center [132, 101] width 52 height 111
click at [0, 0] on input "No Products Tagged Select" at bounding box center [0, 0] width 0 height 0
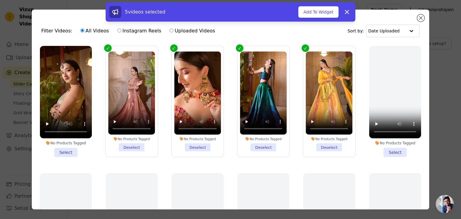
click at [67, 148] on li "No Products Tagged Select" at bounding box center [66, 101] width 52 height 111
click at [0, 0] on input "No Products Tagged Select" at bounding box center [0, 0] width 0 height 0
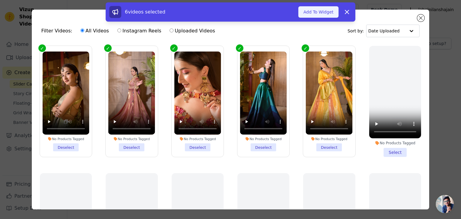
click at [313, 12] on button "Add To Widget" at bounding box center [319, 11] width 40 height 11
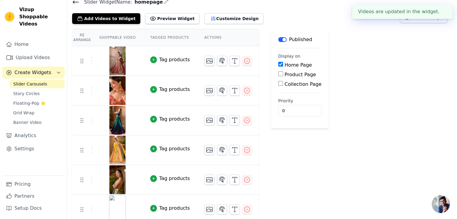
scroll to position [31, 0]
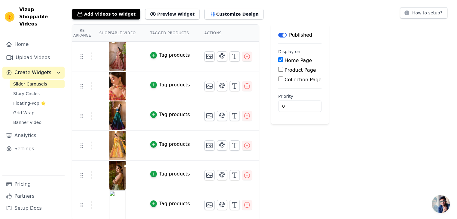
click at [109, 200] on img at bounding box center [117, 205] width 17 height 29
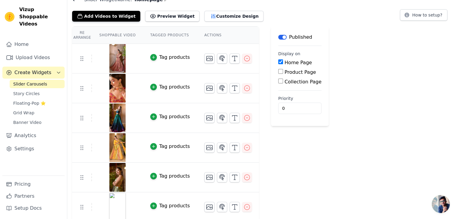
scroll to position [31, 0]
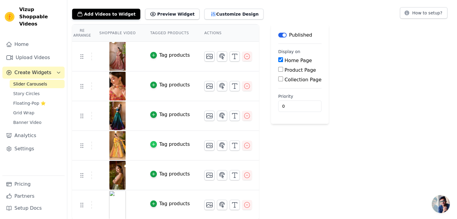
click at [151, 143] on icon "button" at bounding box center [153, 144] width 4 height 4
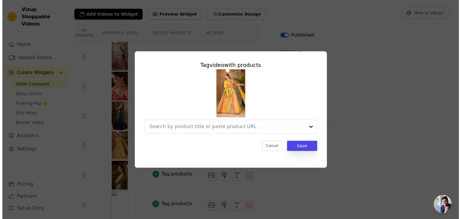
scroll to position [0, 0]
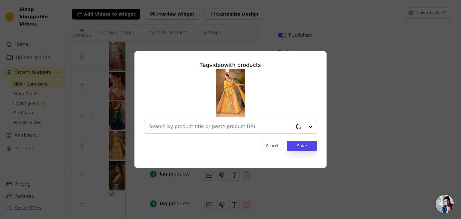
click at [199, 124] on input "text" at bounding box center [221, 126] width 144 height 7
click at [274, 147] on button "Cancel" at bounding box center [272, 146] width 20 height 10
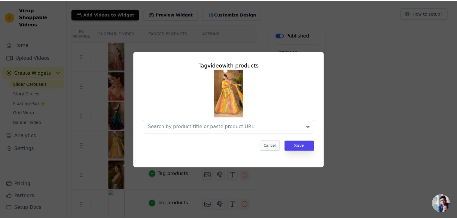
scroll to position [31, 0]
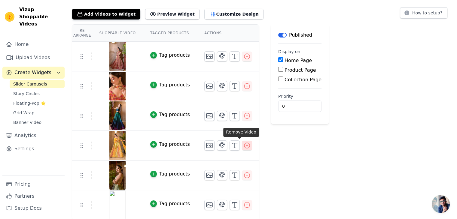
click at [243, 142] on icon "button" at bounding box center [246, 145] width 7 height 7
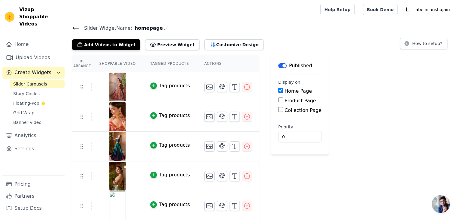
scroll to position [1, 0]
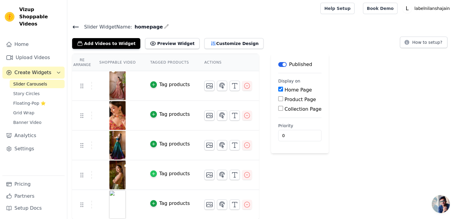
click at [152, 173] on icon "button" at bounding box center [153, 174] width 3 height 3
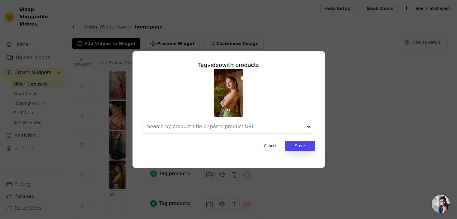
scroll to position [0, 0]
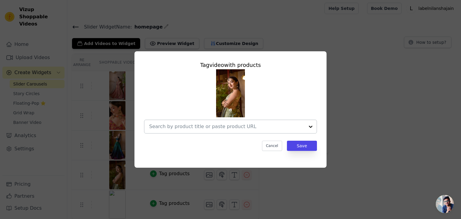
click at [205, 125] on input "text" at bounding box center [227, 126] width 156 height 7
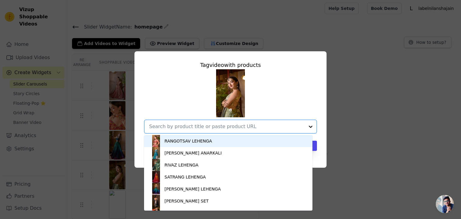
paste input "Aya lehenga"
type input "Aya lehenga"
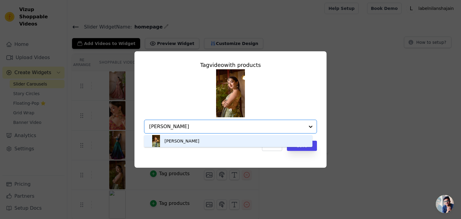
click at [182, 143] on div "AYA LEHENGA" at bounding box center [182, 141] width 35 height 6
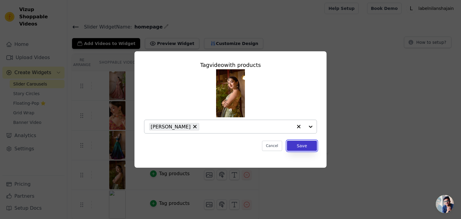
click at [303, 146] on button "Save" at bounding box center [302, 146] width 30 height 10
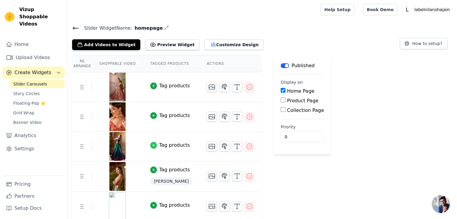
click at [151, 145] on icon "button" at bounding box center [153, 145] width 4 height 4
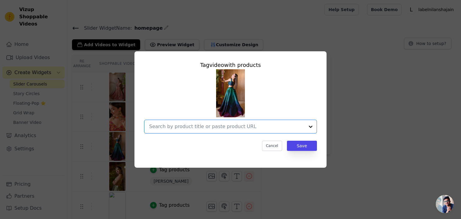
click at [194, 129] on input "text" at bounding box center [227, 126] width 156 height 7
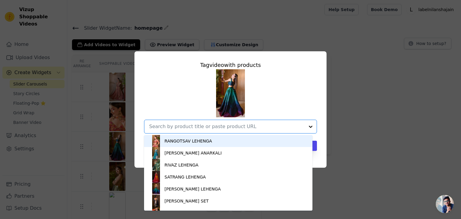
paste input "Shahana lehenga"
type input "Shahana lehenga"
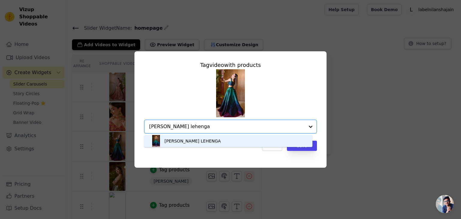
click at [179, 142] on div "SHAHANA LEHENGA" at bounding box center [193, 141] width 56 height 6
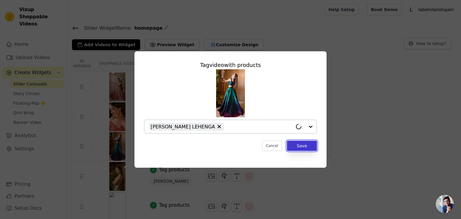
click at [305, 149] on button "Save" at bounding box center [302, 146] width 30 height 10
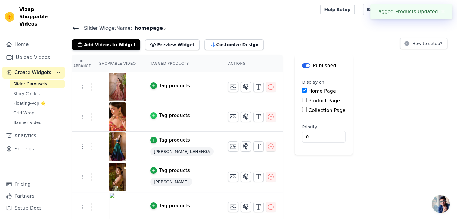
click at [151, 114] on icon "button" at bounding box center [153, 116] width 4 height 4
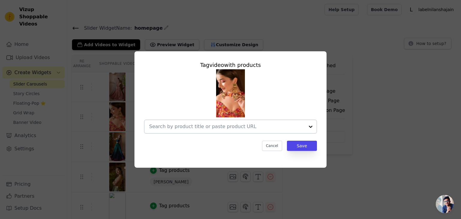
click at [189, 126] on input "text" at bounding box center [227, 126] width 156 height 7
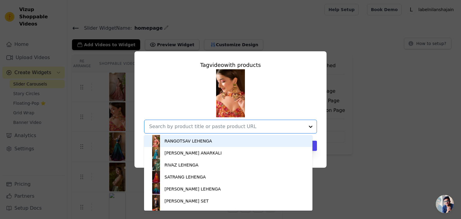
paste input "Satrang Lehenga"
type input "Satrang Lehenga"
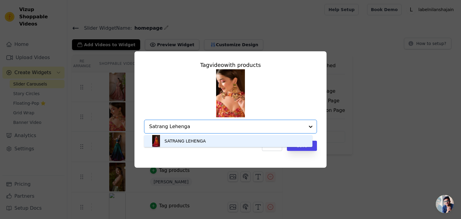
click at [171, 138] on div "SATRANG LEHENGA" at bounding box center [185, 141] width 41 height 6
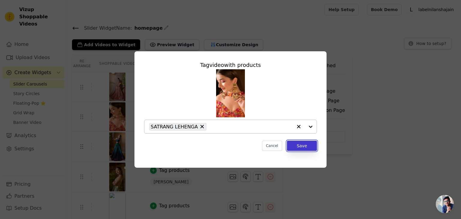
click at [305, 147] on button "Save" at bounding box center [302, 146] width 30 height 10
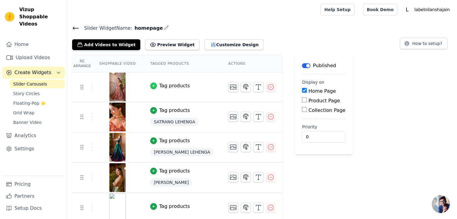
click at [152, 85] on icon "button" at bounding box center [153, 86] width 3 height 3
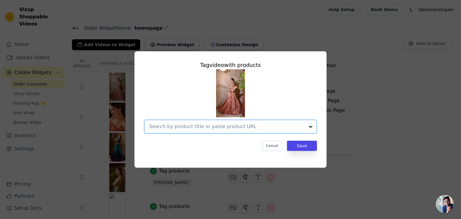
click at [168, 130] on input "text" at bounding box center [227, 126] width 156 height 7
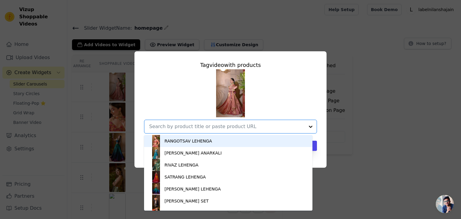
paste input "Nayra lehenga"
type input "Nayra lehenga"
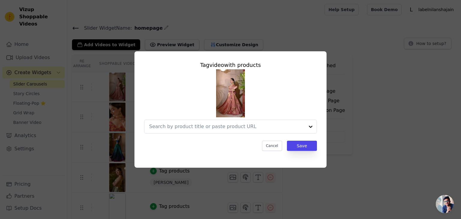
click at [187, 77] on div at bounding box center [230, 101] width 173 height 64
click at [172, 124] on input "text" at bounding box center [221, 126] width 144 height 7
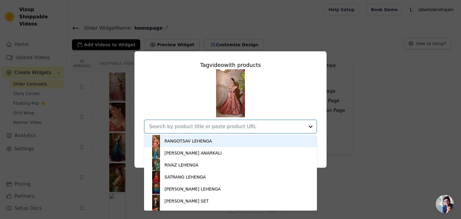
paste input "Nayra lehenga"
type input "Nayra lehenga"
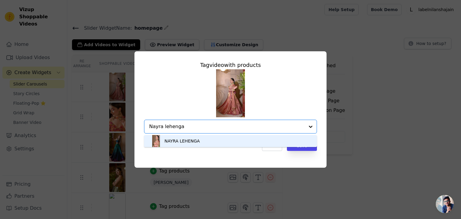
click at [169, 140] on div "NAYRA LEHENGA" at bounding box center [182, 141] width 35 height 6
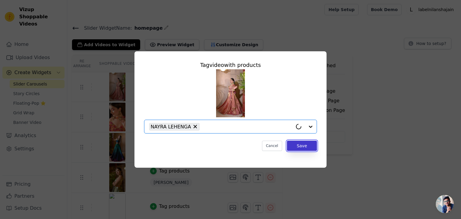
click at [298, 145] on button "Save" at bounding box center [302, 146] width 30 height 10
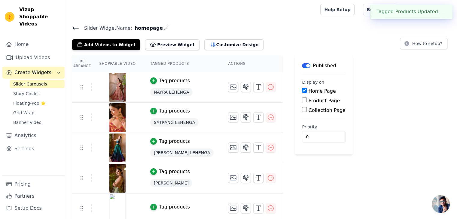
click at [442, 14] on button "✖" at bounding box center [442, 11] width 7 height 7
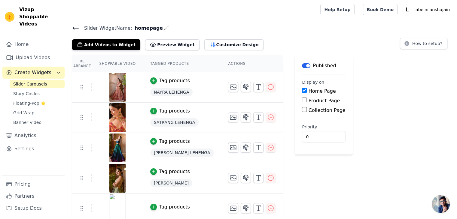
click at [276, 30] on h4 "Slider Widget Name: homepage" at bounding box center [262, 28] width 380 height 8
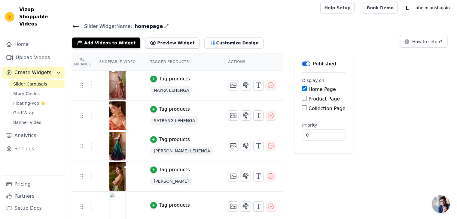
scroll to position [4, 0]
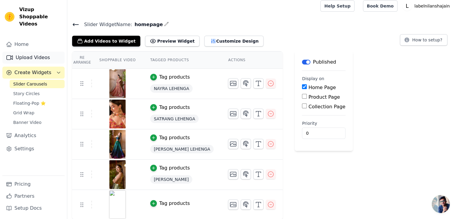
click at [20, 52] on link "Upload Videos" at bounding box center [33, 58] width 62 height 12
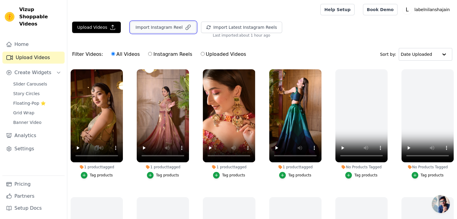
click at [168, 27] on button "Import Instagram Reel" at bounding box center [163, 27] width 66 height 11
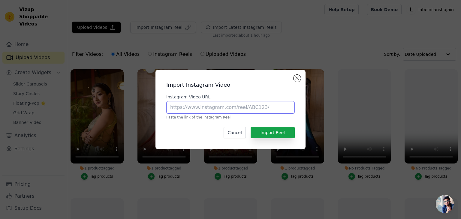
click at [210, 107] on input "Instagram Video URL" at bounding box center [230, 107] width 129 height 13
paste input "[URL][DOMAIN_NAME]"
type input "[URL][DOMAIN_NAME]"
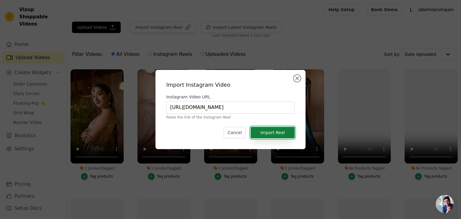
click at [264, 134] on button "Import Reel" at bounding box center [273, 132] width 44 height 11
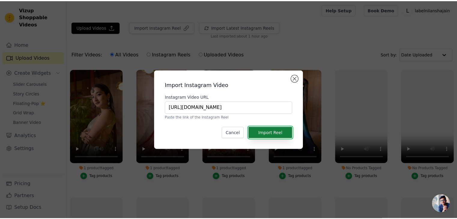
scroll to position [0, 0]
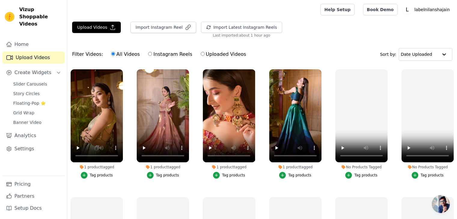
click at [264, 134] on ul "1 product tagged Tag products 1 product tagged Tag products 1 product tagged Ta…" at bounding box center [262, 166] width 390 height 200
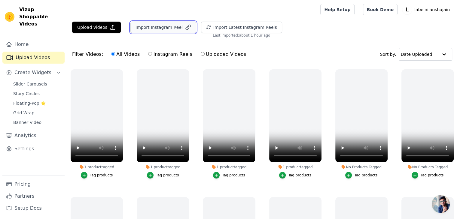
click at [142, 27] on button "Import Instagram Reel" at bounding box center [163, 27] width 66 height 11
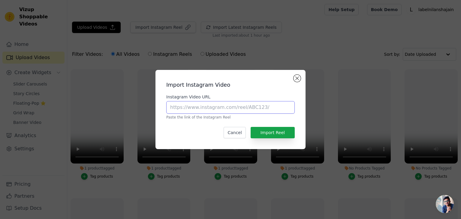
click at [188, 112] on input "Instagram Video URL" at bounding box center [230, 107] width 129 height 13
paste input "https://www.instagram.com/reel/DHgG_xTvtWo/?igsh=MWVzazB0eDQwZDU5"
type input "https://www.instagram.com/reel/DHgG_xTvtWo/?igsh=MWVzazB0eDQwZDU5"
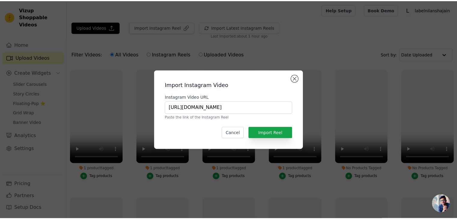
scroll to position [0, 0]
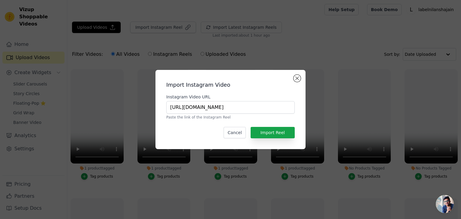
click at [276, 119] on p "Paste the link of the Instagram Reel" at bounding box center [230, 117] width 129 height 5
click at [276, 131] on button "Import Reel" at bounding box center [273, 132] width 44 height 11
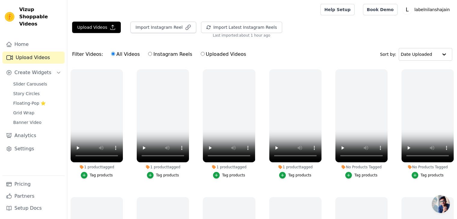
click at [278, 34] on div "Upload Videos Import Instagram Reel Import Latest Instagram Reels Import Latest…" at bounding box center [262, 30] width 390 height 16
click at [262, 42] on div "Upload Videos Import Instagram Reel Import Latest Instagram Reels Import Latest…" at bounding box center [262, 144] width 390 height 245
click at [161, 25] on button "Import Instagram Reel" at bounding box center [163, 27] width 66 height 11
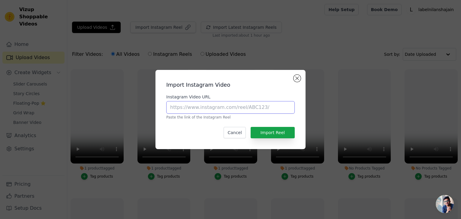
click at [184, 107] on input "Instagram Video URL" at bounding box center [230, 107] width 129 height 13
paste input "[URL][DOMAIN_NAME]"
type input "[URL][DOMAIN_NAME]"
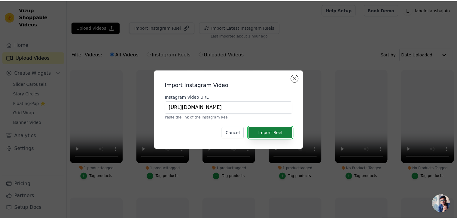
scroll to position [0, 0]
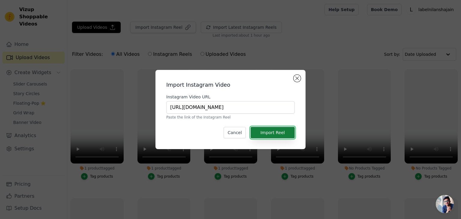
click at [272, 131] on button "Import Reel" at bounding box center [273, 132] width 44 height 11
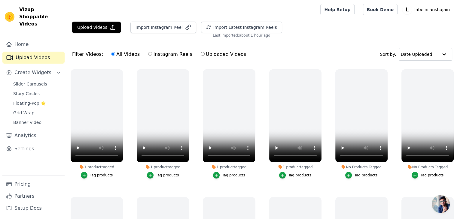
click at [304, 33] on div "Upload Videos Import Instagram Reel Import Latest Instagram Reels Import Latest…" at bounding box center [262, 30] width 390 height 16
click at [297, 22] on div "Upload Videos Import Instagram Reel Import Latest Instagram Reels Import Latest…" at bounding box center [262, 30] width 390 height 16
click at [297, 32] on div "Upload Videos Import Instagram Reel Import Latest Instagram Reels Import Latest…" at bounding box center [262, 30] width 390 height 16
click at [319, 26] on div "Upload Videos Import Instagram Reel Import Latest Instagram Reels Import Latest…" at bounding box center [262, 30] width 390 height 16
click at [299, 24] on div "Upload Videos Import Instagram Reel Import Latest Instagram Reels Import Latest…" at bounding box center [262, 30] width 390 height 16
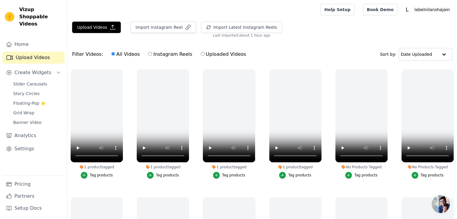
click at [264, 6] on div at bounding box center [192, 9] width 241 height 19
click at [306, 13] on div at bounding box center [192, 9] width 241 height 19
click at [306, 10] on div at bounding box center [192, 9] width 241 height 19
click at [309, 12] on div at bounding box center [192, 9] width 241 height 19
click at [296, 22] on div "Upload Videos Import Instagram Reel Import Latest Instagram Reels Import Latest…" at bounding box center [262, 30] width 390 height 16
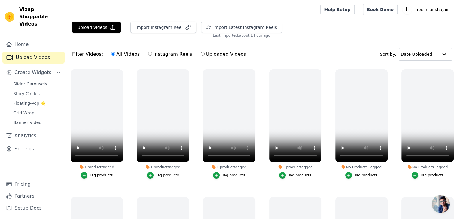
click at [278, 24] on div "Upload Videos Import Instagram Reel Import Latest Instagram Reels Import Latest…" at bounding box center [262, 30] width 390 height 16
